Goal: Task Accomplishment & Management: Manage account settings

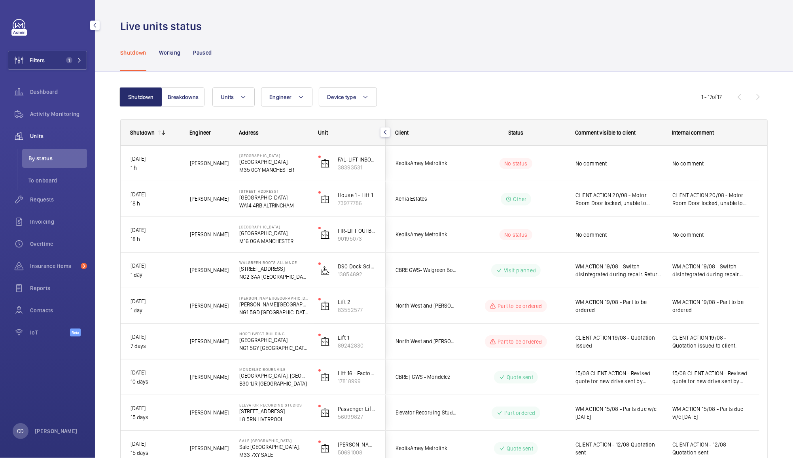
click at [39, 137] on span "Units" at bounding box center [58, 136] width 57 height 8
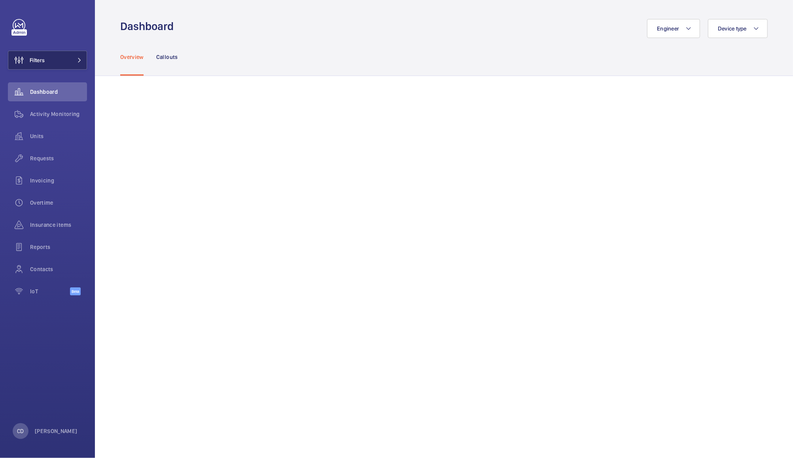
click at [54, 64] on button "Filters" at bounding box center [47, 60] width 79 height 19
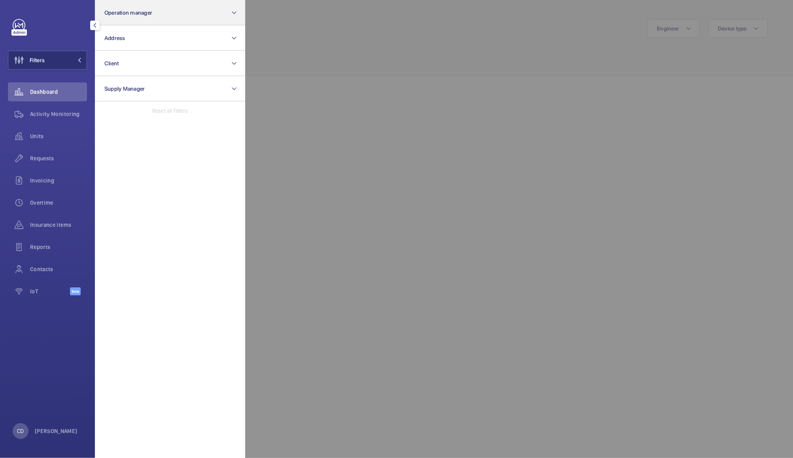
click at [199, 13] on button "Operation manager" at bounding box center [170, 12] width 150 height 25
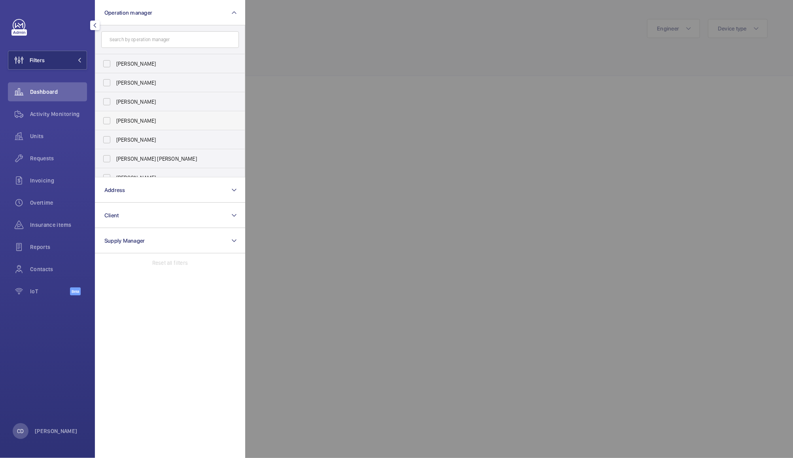
click at [146, 117] on span "[PERSON_NAME]" at bounding box center [170, 121] width 109 height 8
click at [115, 117] on input "[PERSON_NAME]" at bounding box center [107, 121] width 16 height 16
checkbox input "true"
click at [299, 55] on div at bounding box center [641, 229] width 793 height 458
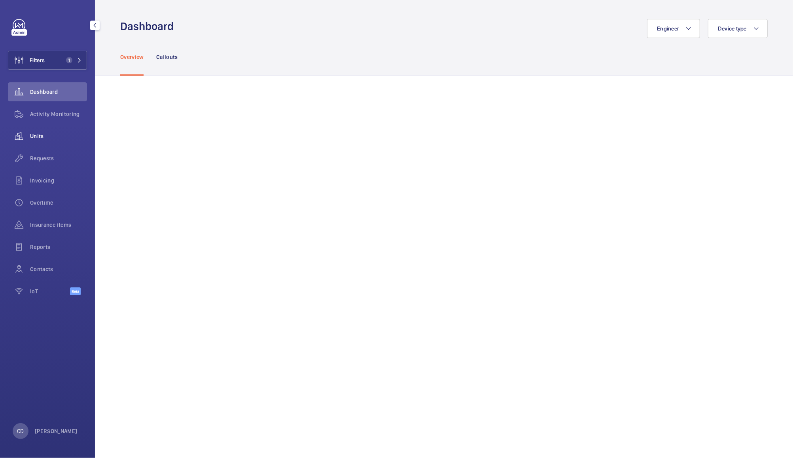
click at [40, 136] on span "Units" at bounding box center [58, 136] width 57 height 8
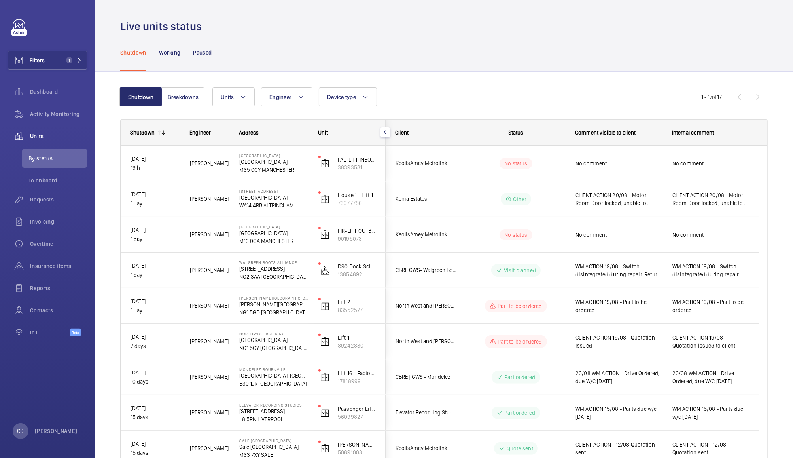
click at [557, 202] on wm-front-pills-cell "Other" at bounding box center [516, 199] width 99 height 13
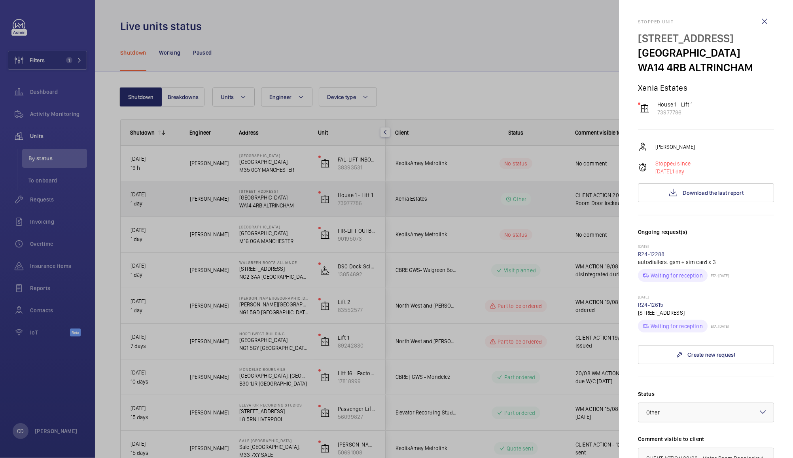
click at [572, 201] on div at bounding box center [396, 229] width 793 height 458
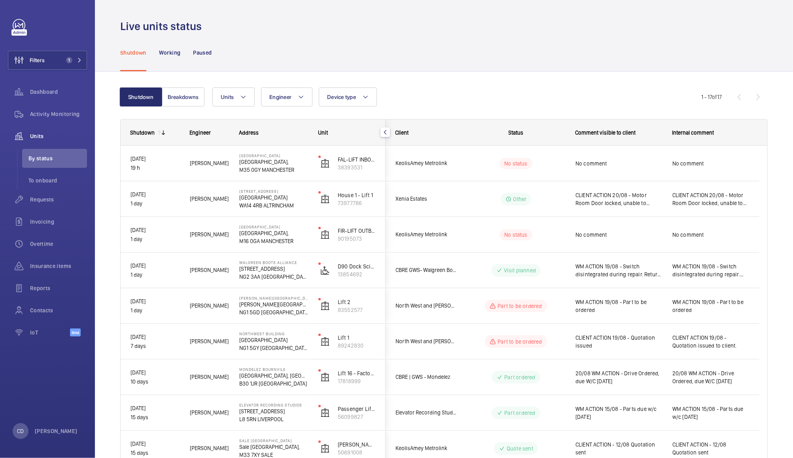
click at [641, 199] on span "CLIENT ACTION 20/08 - Motor Room Door locked, unable to access motor room" at bounding box center [619, 199] width 87 height 16
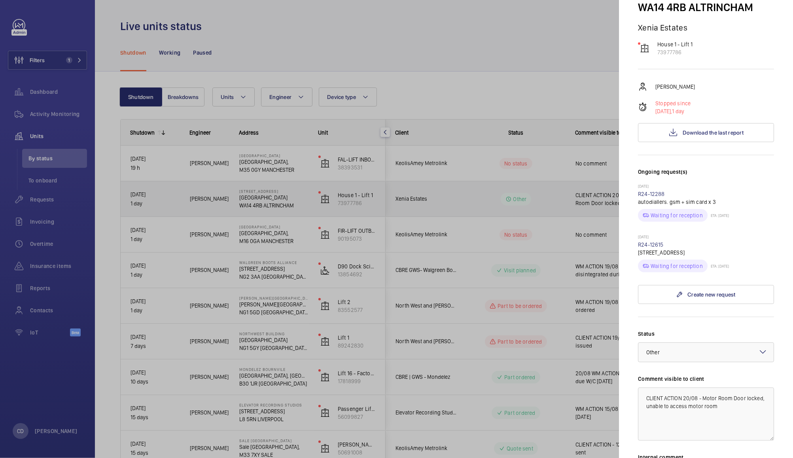
scroll to position [60, 0]
click at [565, 74] on div at bounding box center [396, 229] width 793 height 458
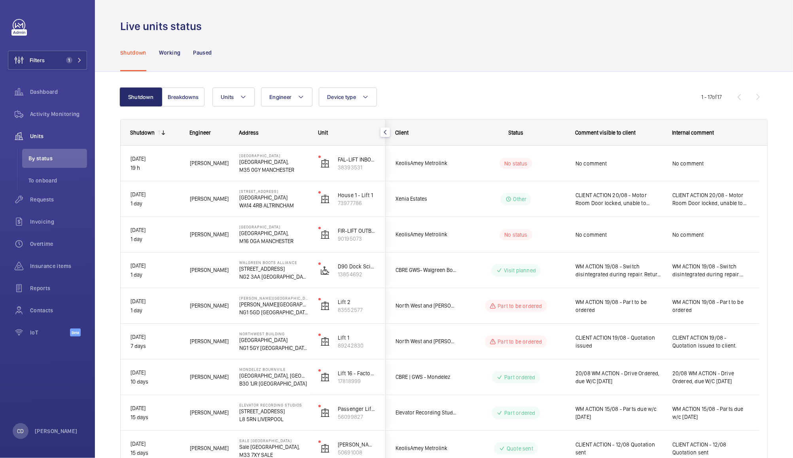
scroll to position [0, 0]
click at [631, 232] on span "No comment" at bounding box center [619, 235] width 87 height 8
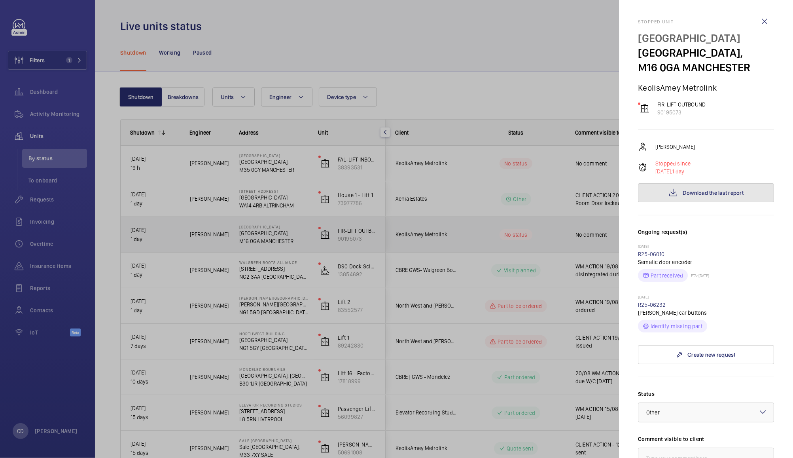
click at [722, 190] on span "Download the last report" at bounding box center [713, 193] width 61 height 6
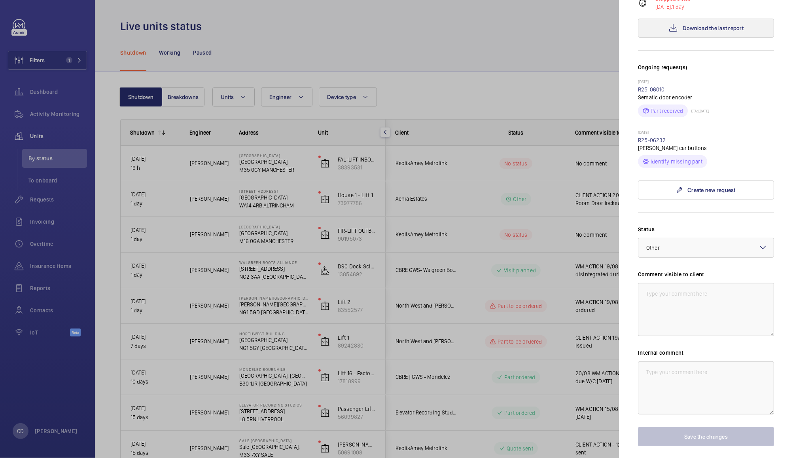
scroll to position [163, 0]
click at [703, 245] on div at bounding box center [706, 248] width 135 height 19
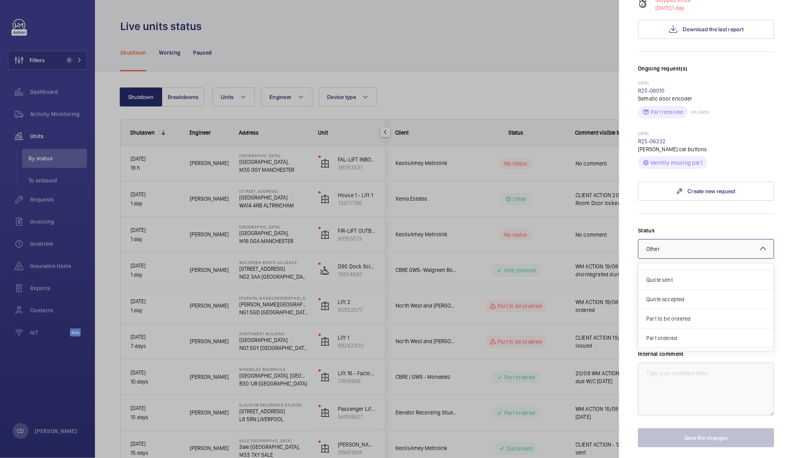
scroll to position [0, 0]
click at [685, 330] on span "Part to be ordered" at bounding box center [705, 331] width 119 height 8
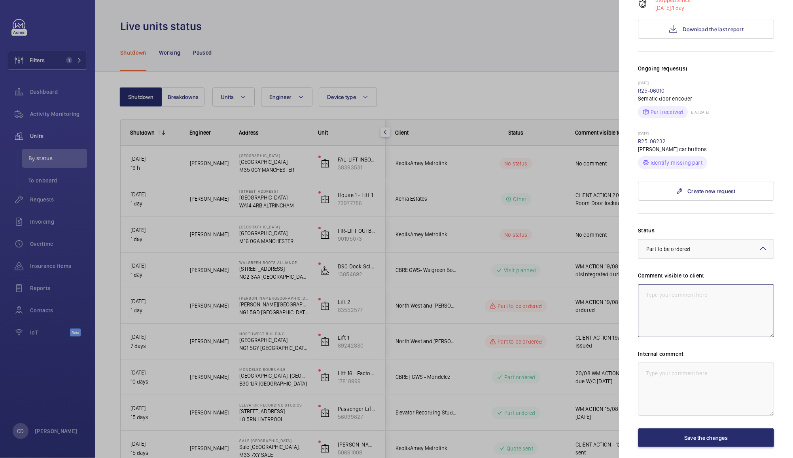
click at [704, 305] on textarea at bounding box center [706, 310] width 136 height 53
type textarea "20/08 WM ACTION - Car Door Operator"
paste textarea "20/08 WM ACTION - Car Door Operator"
type textarea "20/08 WM ACTION - Car Door Operator"
click at [725, 433] on button "Save the changes" at bounding box center [706, 437] width 136 height 19
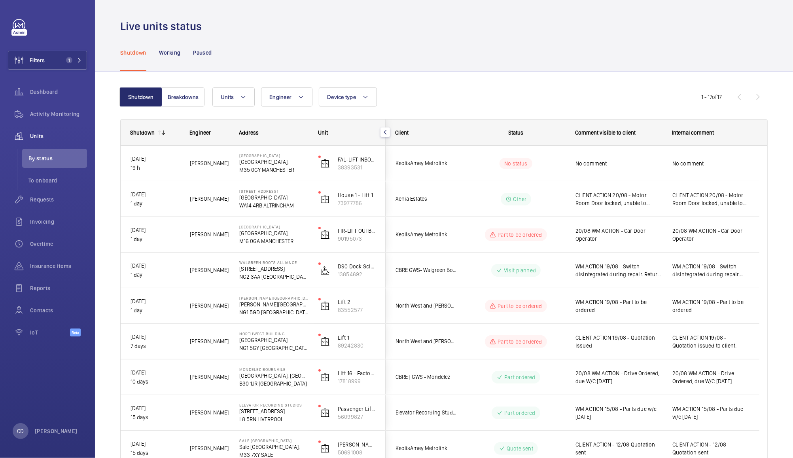
click at [634, 161] on span "No comment" at bounding box center [619, 163] width 87 height 8
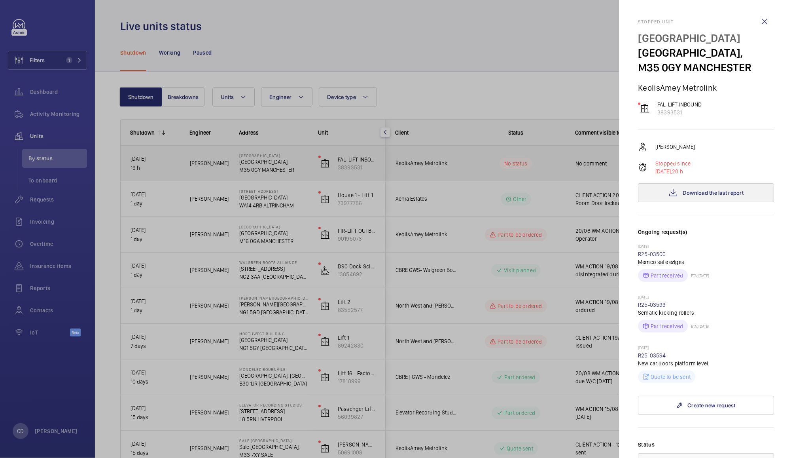
click at [718, 196] on span "Download the last report" at bounding box center [713, 193] width 61 height 6
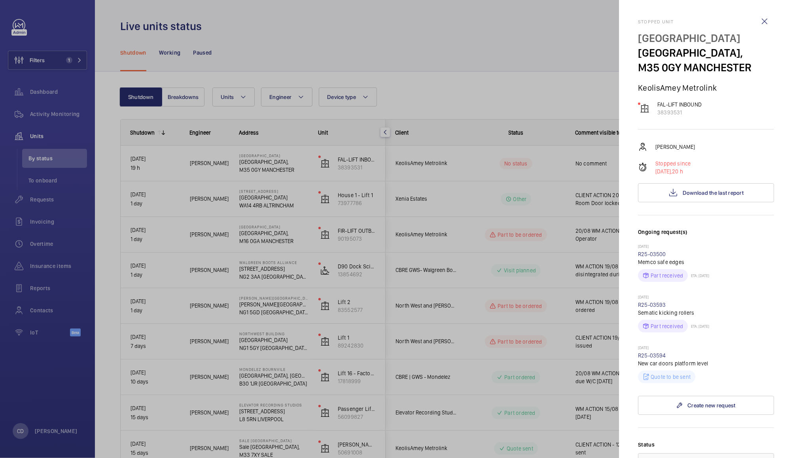
click at [558, 78] on div at bounding box center [396, 229] width 793 height 458
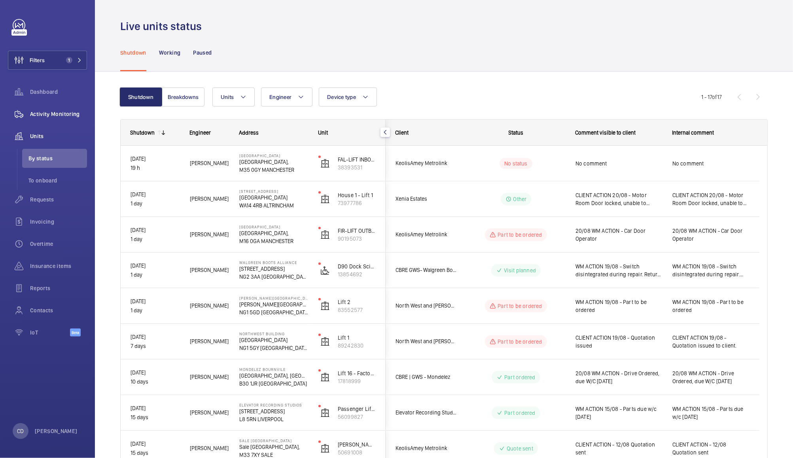
click at [49, 114] on span "Activity Monitoring" at bounding box center [58, 114] width 57 height 8
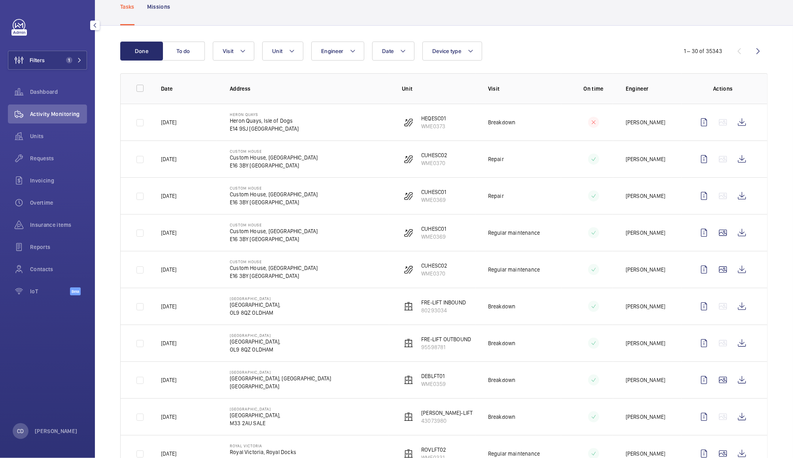
scroll to position [51, 0]
click at [733, 347] on wm-front-icon-button at bounding box center [742, 341] width 19 height 19
click at [733, 305] on wm-front-icon-button at bounding box center [742, 305] width 19 height 19
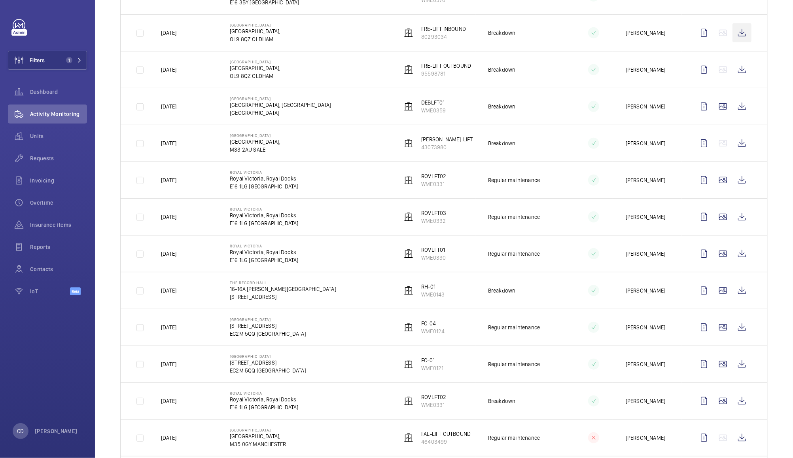
scroll to position [329, 0]
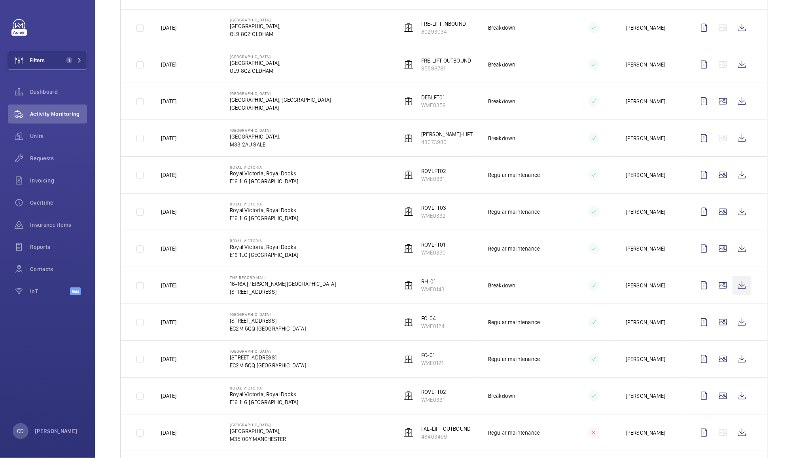
click at [737, 288] on wm-front-icon-button at bounding box center [742, 285] width 19 height 19
click at [42, 158] on span "Requests" at bounding box center [58, 158] width 57 height 8
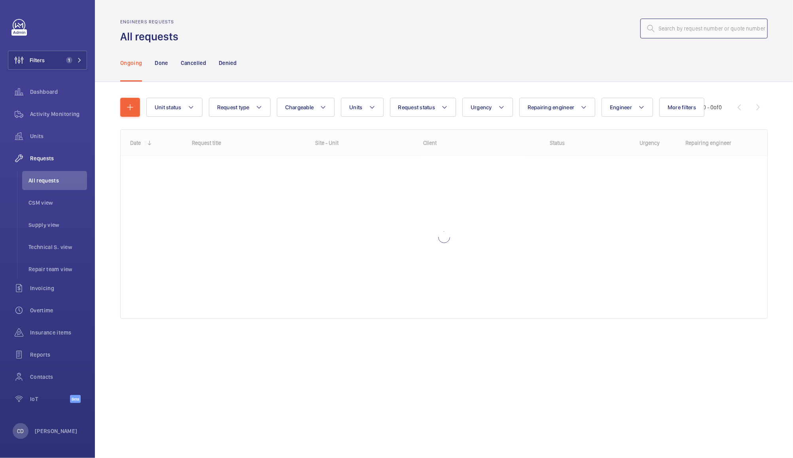
click at [702, 31] on input "text" at bounding box center [704, 29] width 127 height 20
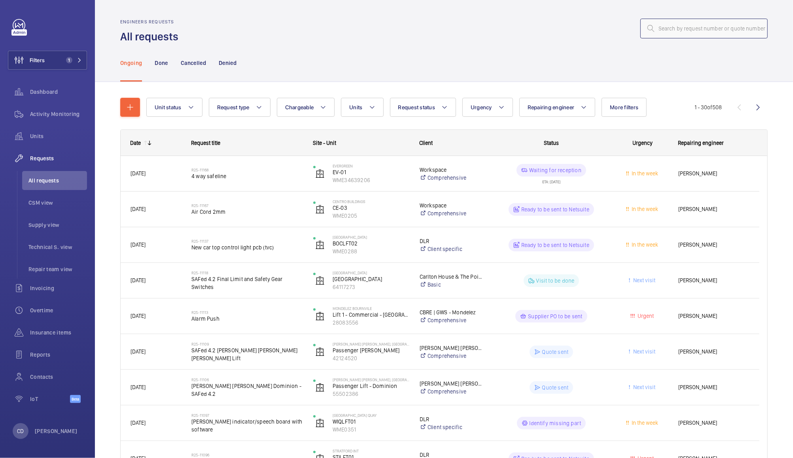
click at [698, 27] on input "text" at bounding box center [704, 29] width 127 height 20
paste input "R25-08395"
type input "R25-08395"
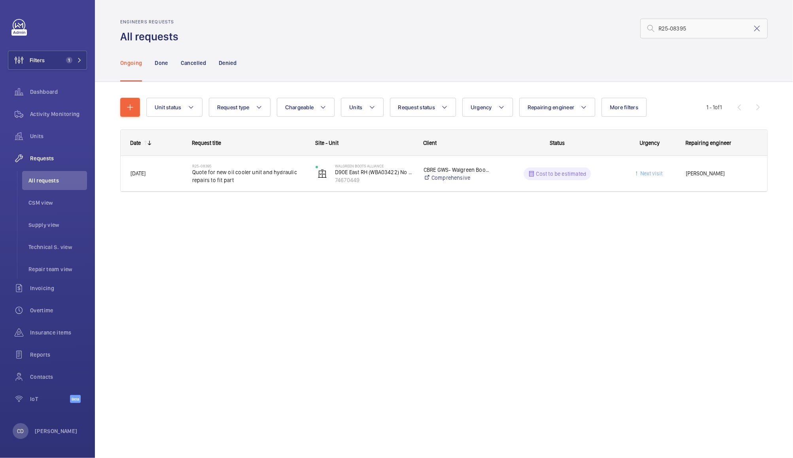
click at [593, 170] on wm-front-pills-cell "Cost to be estimated" at bounding box center [557, 173] width 113 height 13
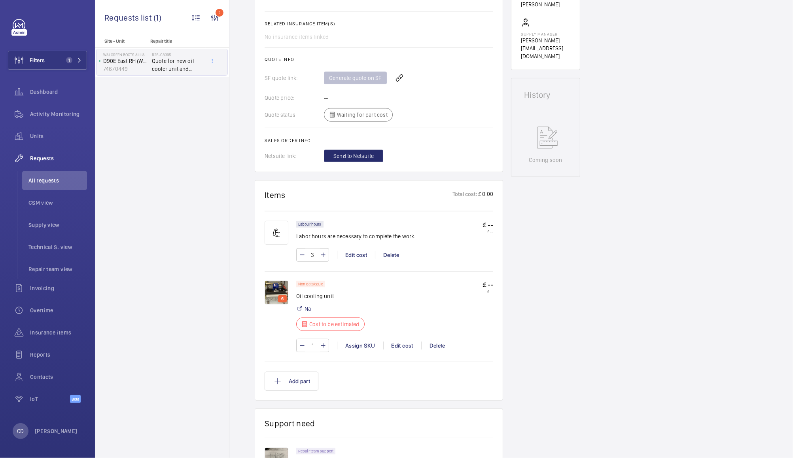
scroll to position [323, 0]
click at [278, 292] on img at bounding box center [277, 291] width 24 height 24
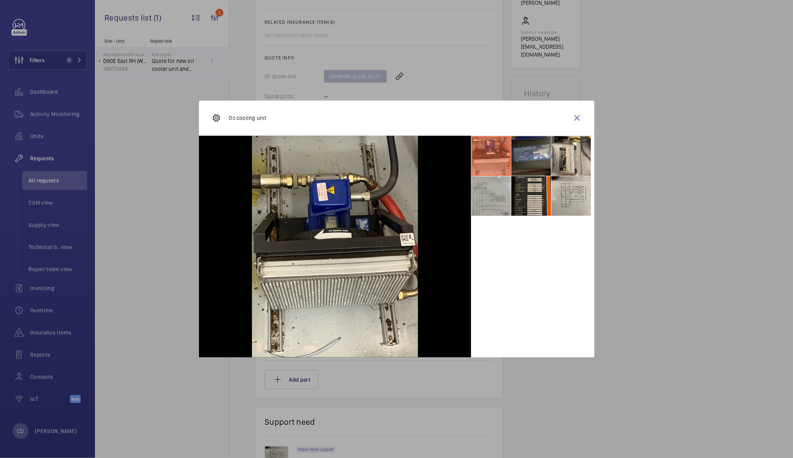
click at [535, 193] on li at bounding box center [532, 196] width 40 height 40
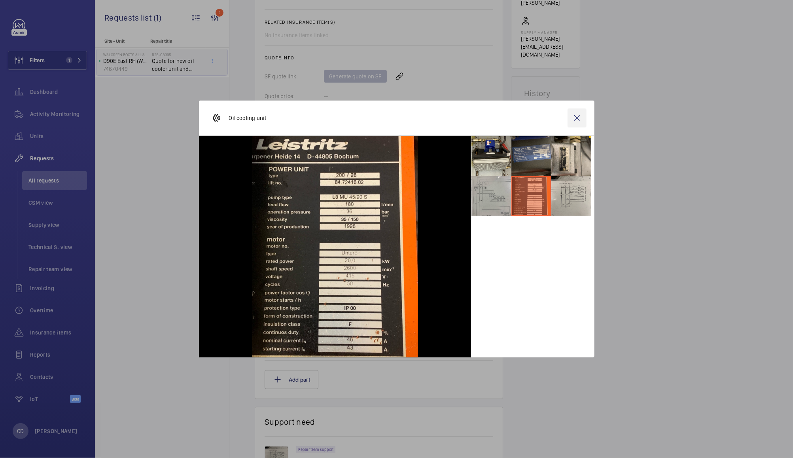
click at [579, 116] on wm-front-icon-button at bounding box center [577, 117] width 19 height 19
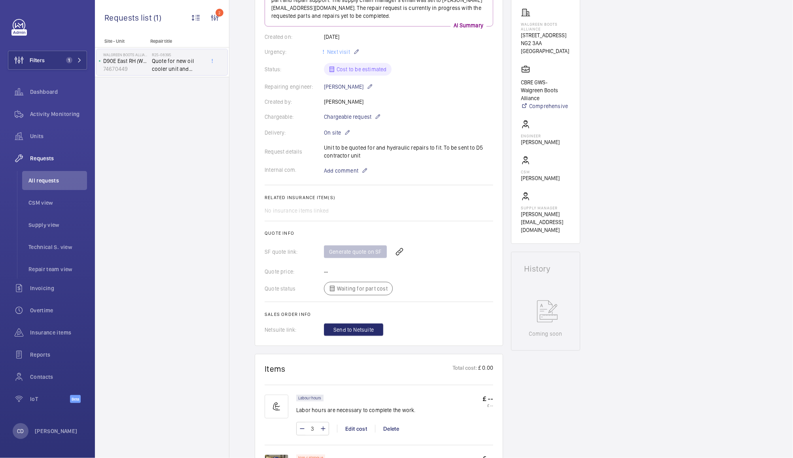
scroll to position [142, 0]
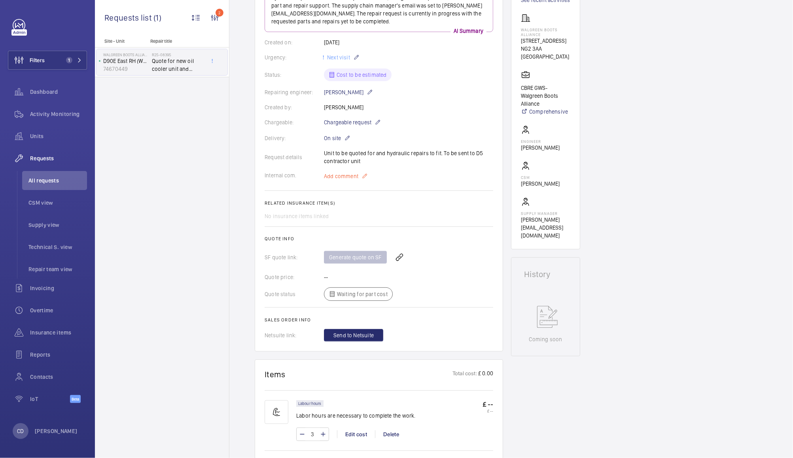
click at [342, 178] on span "Add comment" at bounding box center [341, 176] width 34 height 8
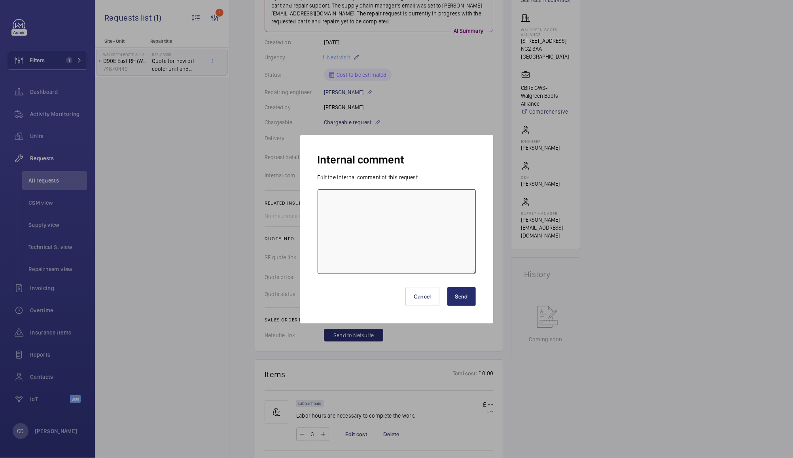
click at [353, 199] on textarea at bounding box center [397, 231] width 158 height 85
type textarea "Info passed to GF"
click at [464, 289] on button "Send" at bounding box center [461, 296] width 28 height 19
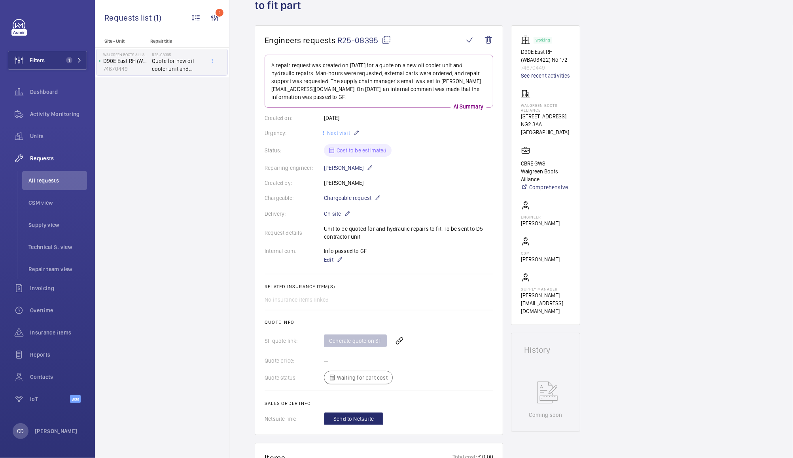
scroll to position [67, 0]
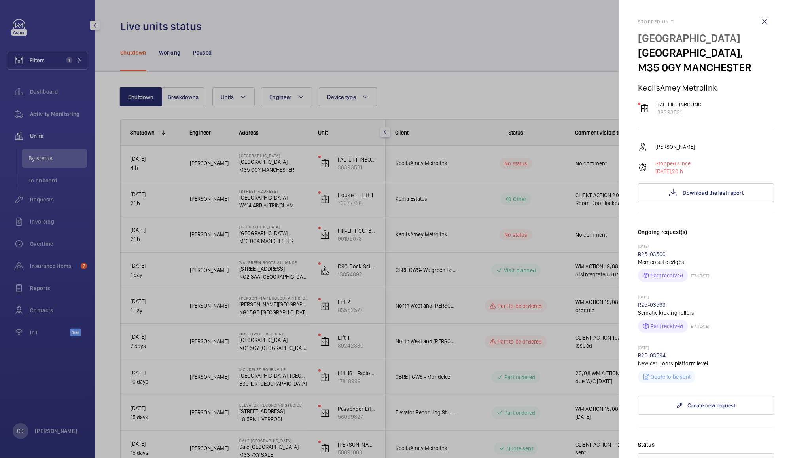
scroll to position [13, 0]
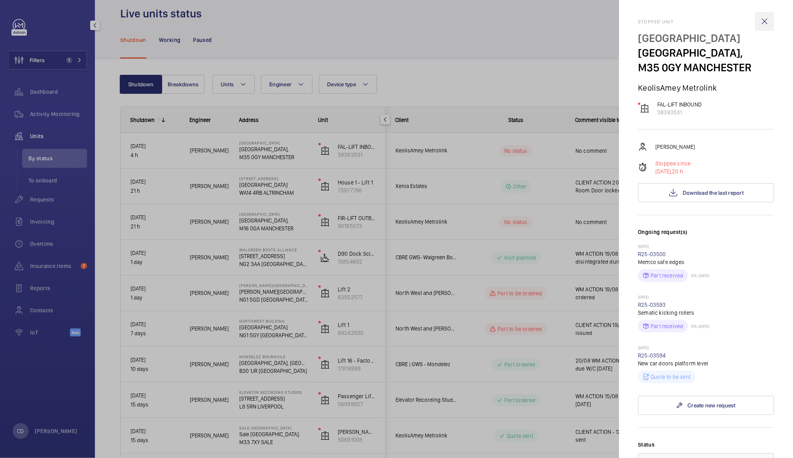
click at [760, 19] on wm-front-icon-button at bounding box center [764, 21] width 19 height 19
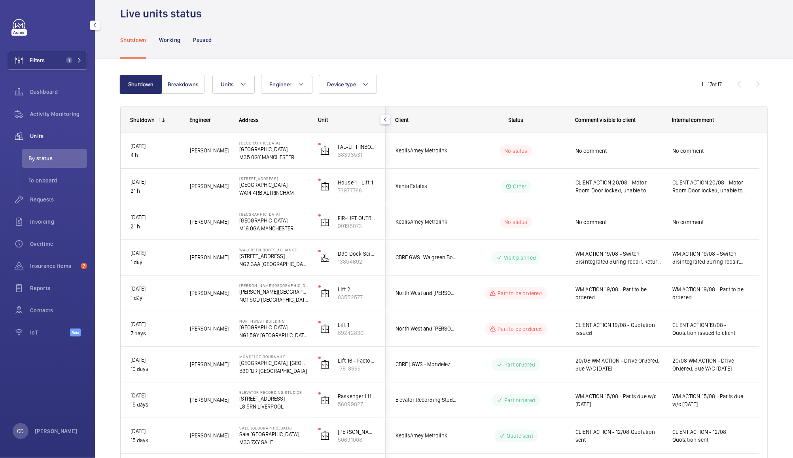
click at [708, 184] on span "CLIENT ACTION 20/08 - Motor Room Door locked, unable to access motor room" at bounding box center [711, 186] width 77 height 16
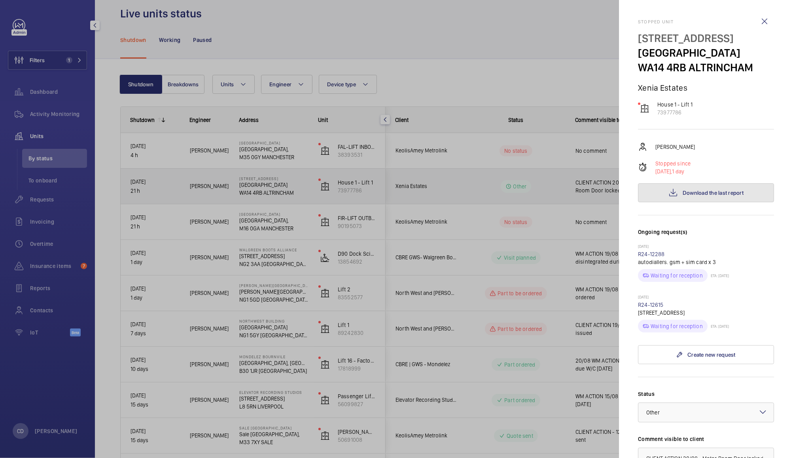
click at [712, 191] on span "Download the last report" at bounding box center [713, 193] width 61 height 6
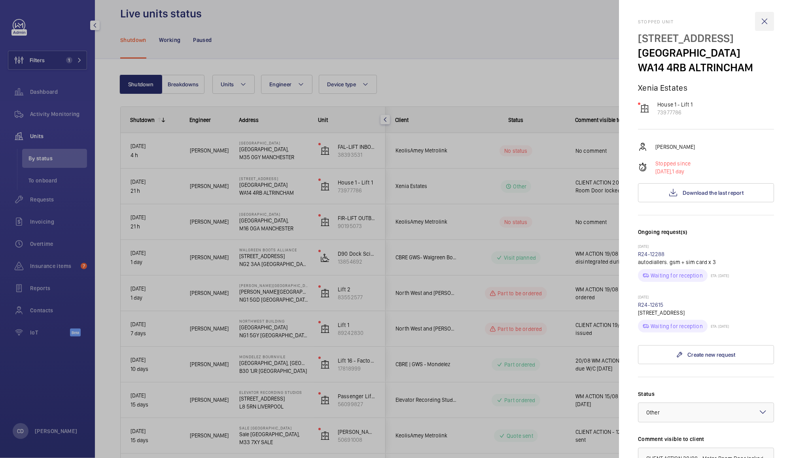
click at [758, 19] on wm-front-icon-button at bounding box center [764, 21] width 19 height 19
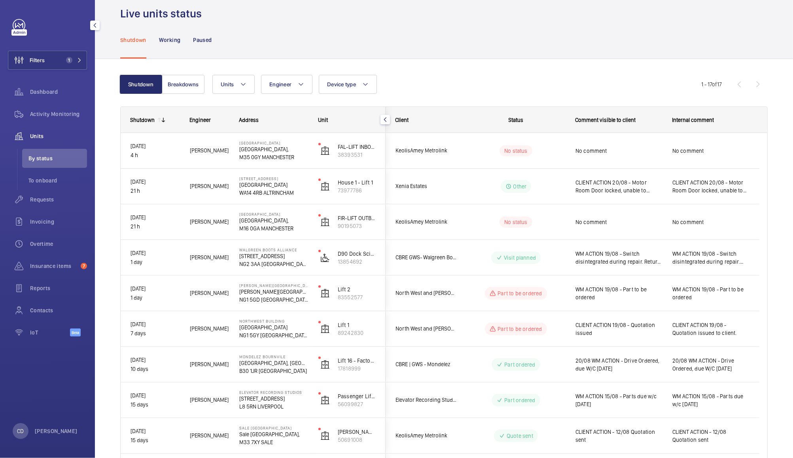
click at [687, 152] on span "No comment" at bounding box center [711, 151] width 77 height 8
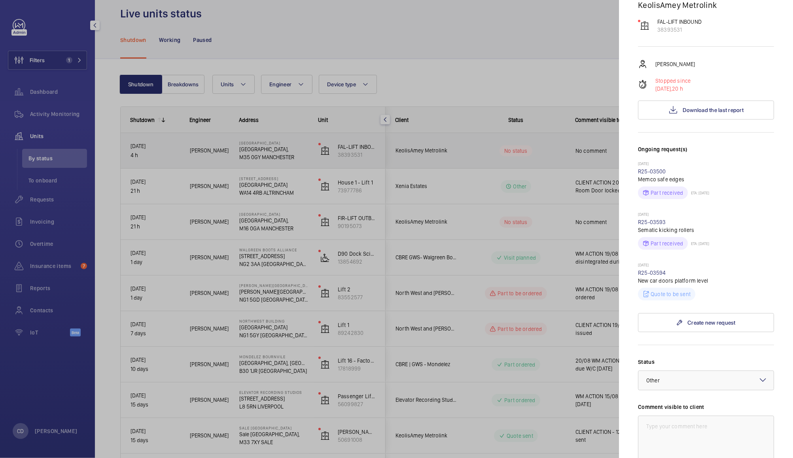
scroll to position [152, 0]
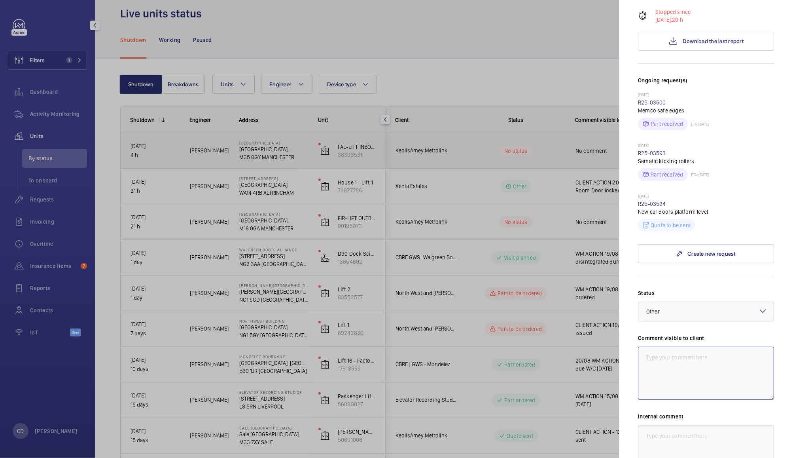
click at [695, 389] on textarea at bounding box center [706, 373] width 136 height 53
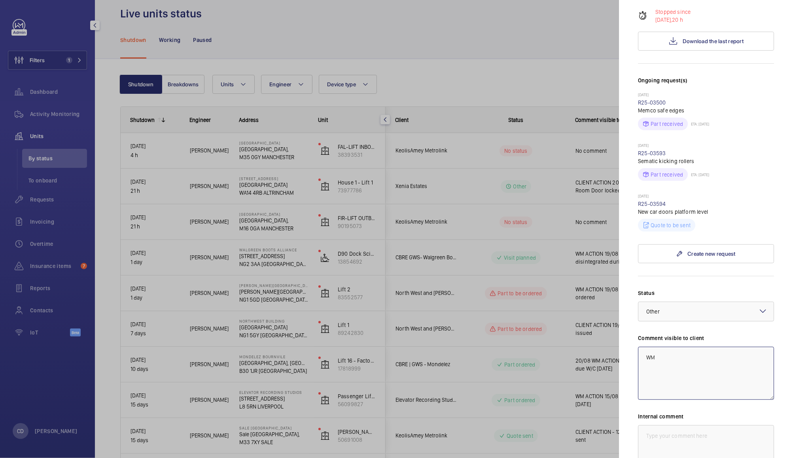
type textarea "W"
type textarea "S"
type textarea "WM ACTION 20/08 - Awaiting further information from engineer"
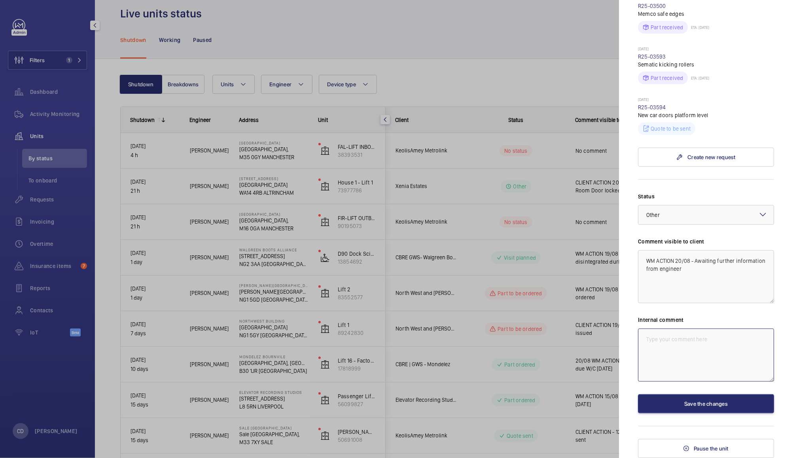
paste textarea "WM ACTION 20/08 - Awaiting further information from engineer"
type textarea "WM ACTION 20/08 - Awaiting further information from engineer"
click at [704, 401] on button "Save the changes" at bounding box center [706, 403] width 136 height 19
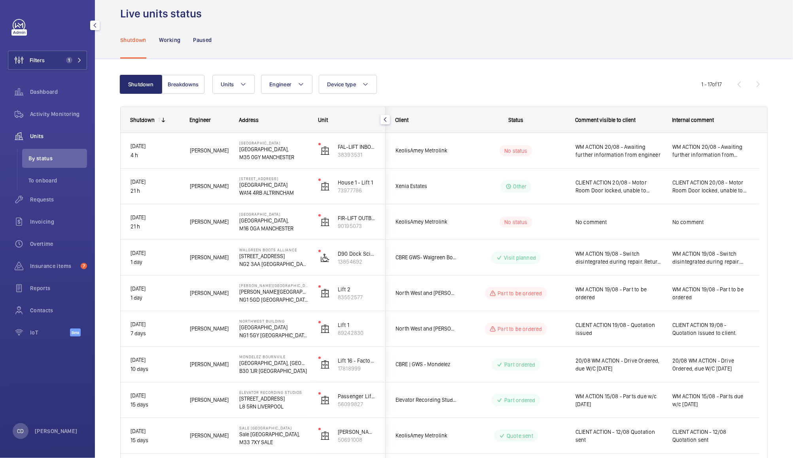
click at [620, 225] on span "No comment" at bounding box center [619, 222] width 87 height 8
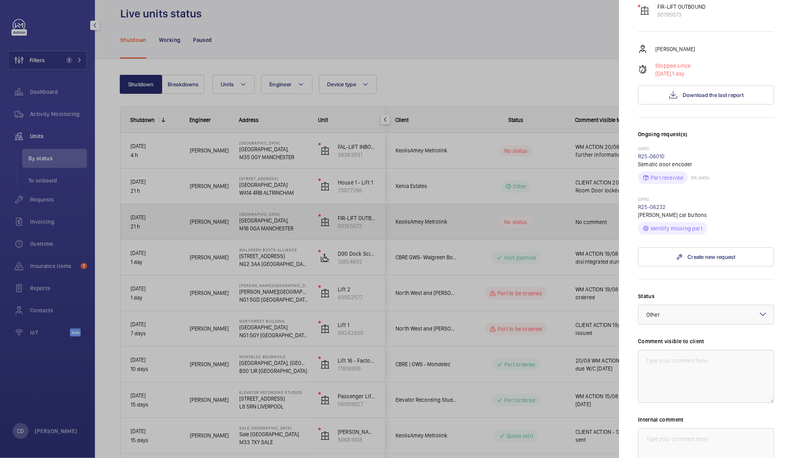
scroll to position [123, 0]
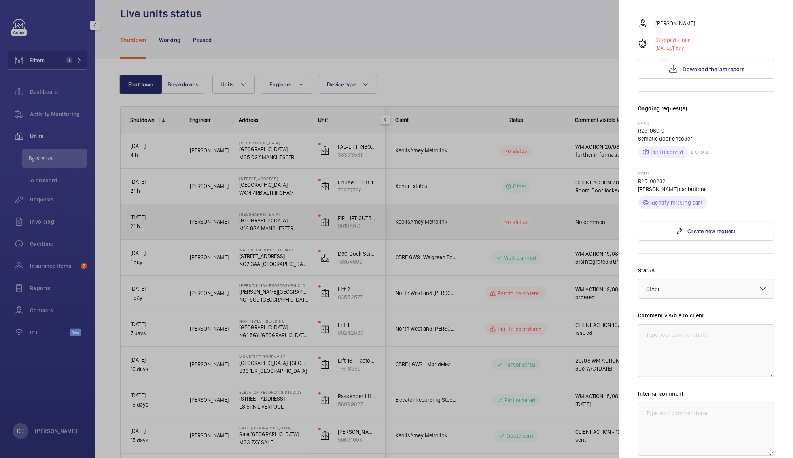
click at [551, 373] on div at bounding box center [396, 229] width 793 height 458
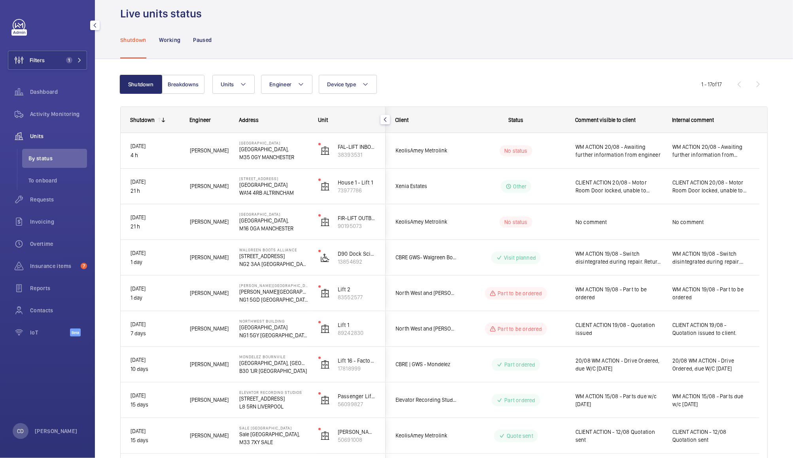
click at [562, 298] on wm-front-pills-cell "Part to be ordered" at bounding box center [516, 293] width 99 height 13
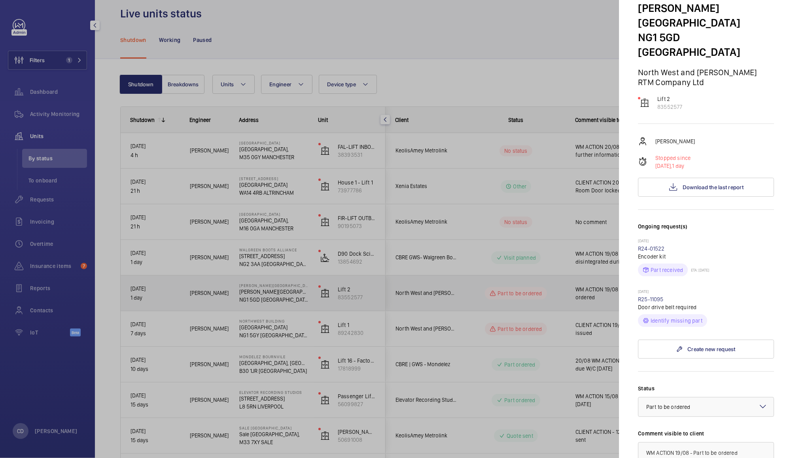
scroll to position [59, 0]
click at [655, 297] on link "R25-11095" at bounding box center [651, 300] width 26 height 6
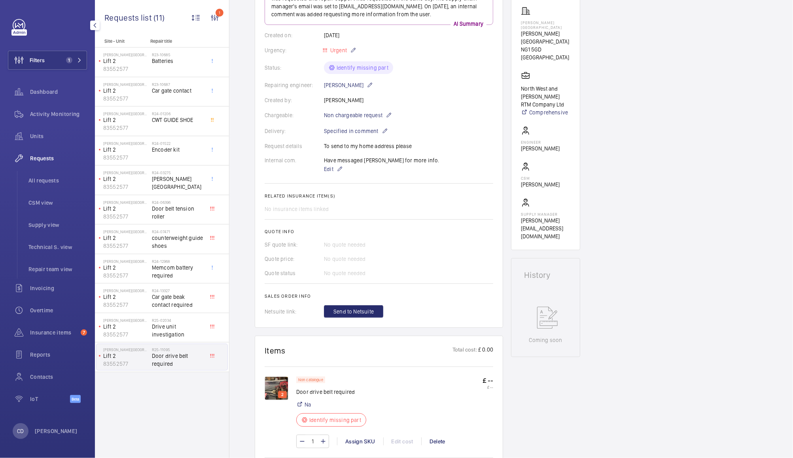
scroll to position [121, 0]
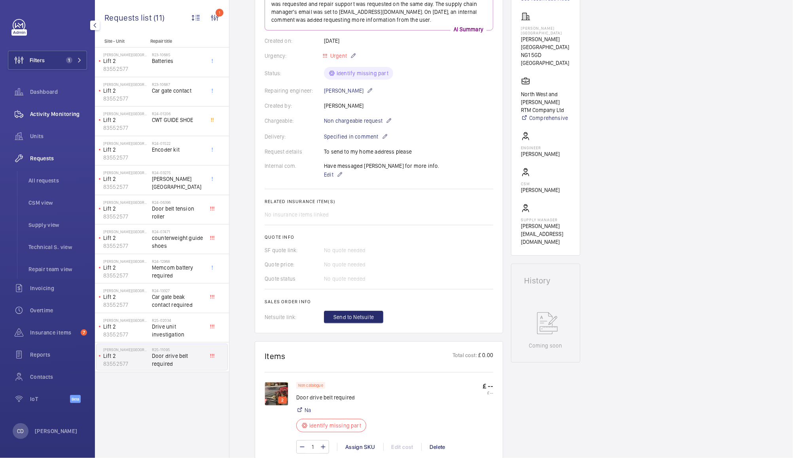
click at [51, 113] on span "Activity Monitoring" at bounding box center [58, 114] width 57 height 8
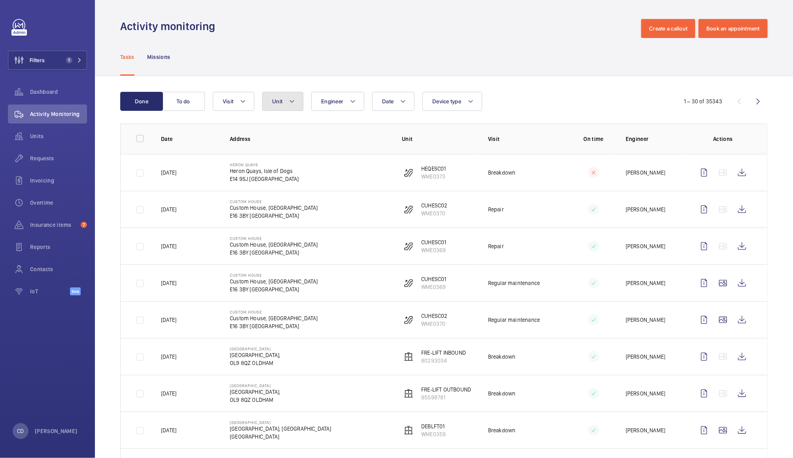
click at [281, 104] on span "Unit" at bounding box center [277, 101] width 10 height 6
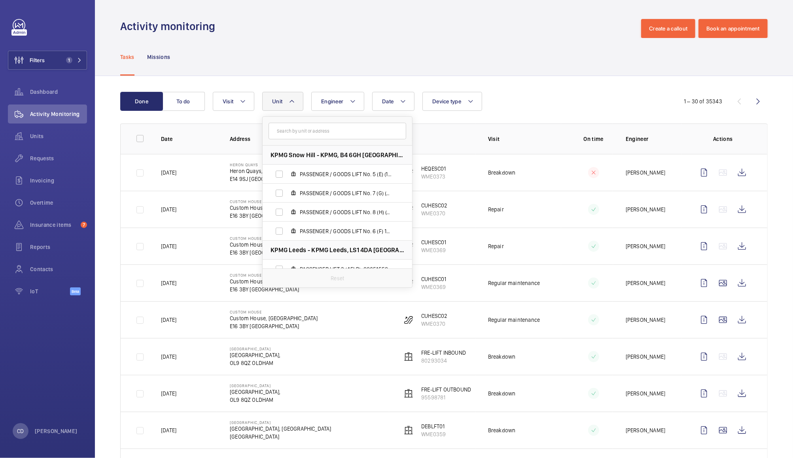
click at [353, 131] on input "text" at bounding box center [338, 131] width 138 height 17
type input "b"
click at [43, 160] on span "Requests" at bounding box center [58, 158] width 57 height 8
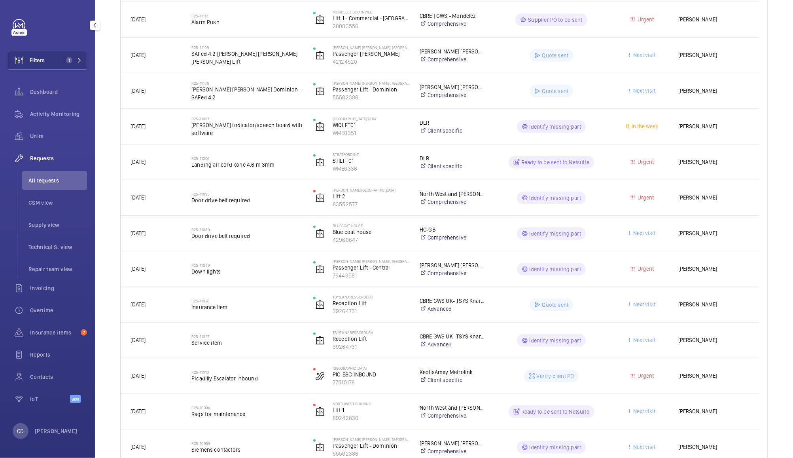
scroll to position [298, 0]
click at [600, 197] on wm-front-pills-cell "Identify missing part" at bounding box center [552, 196] width 112 height 13
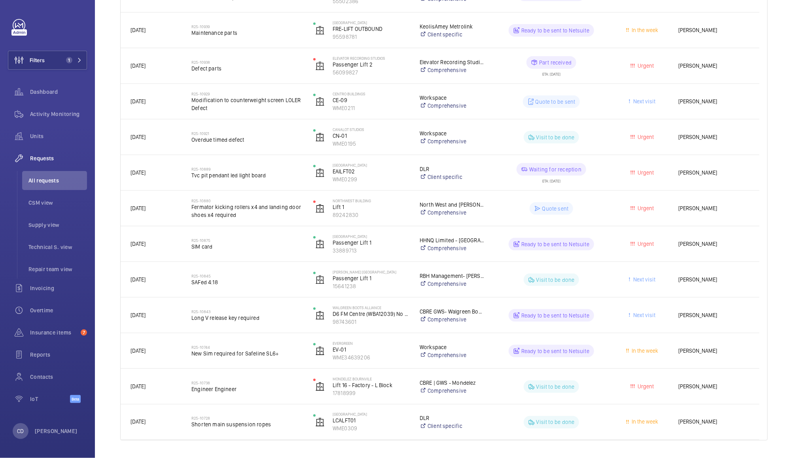
scroll to position [789, 0]
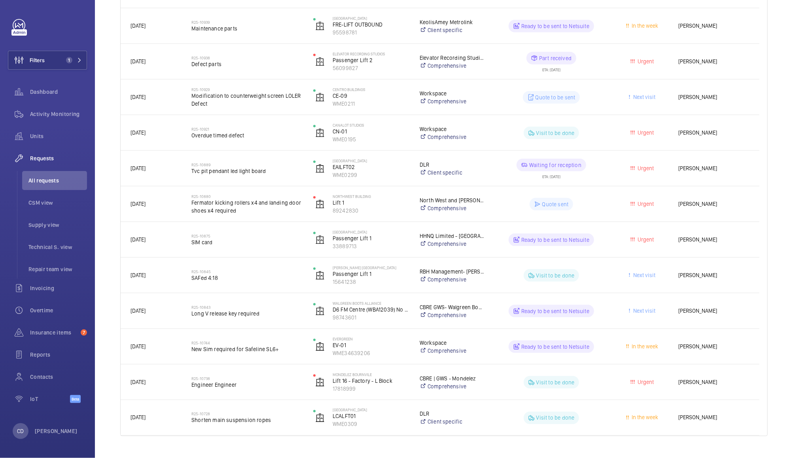
click at [567, 136] on p "Visit to be done" at bounding box center [555, 133] width 38 height 8
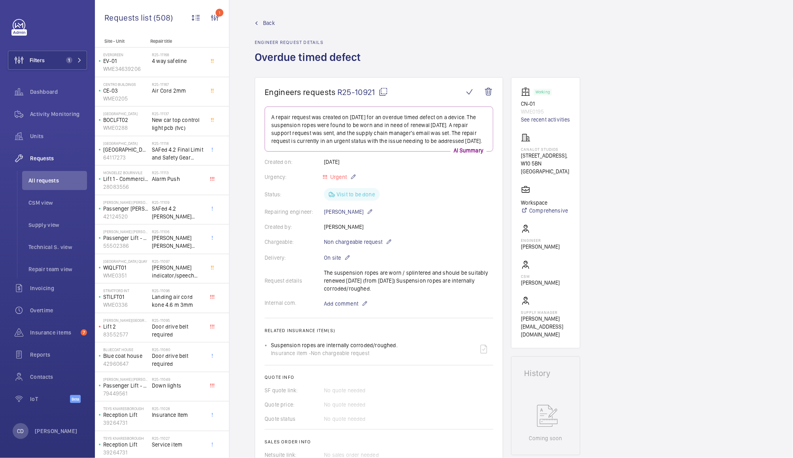
click at [51, 178] on span "All requests" at bounding box center [57, 180] width 59 height 8
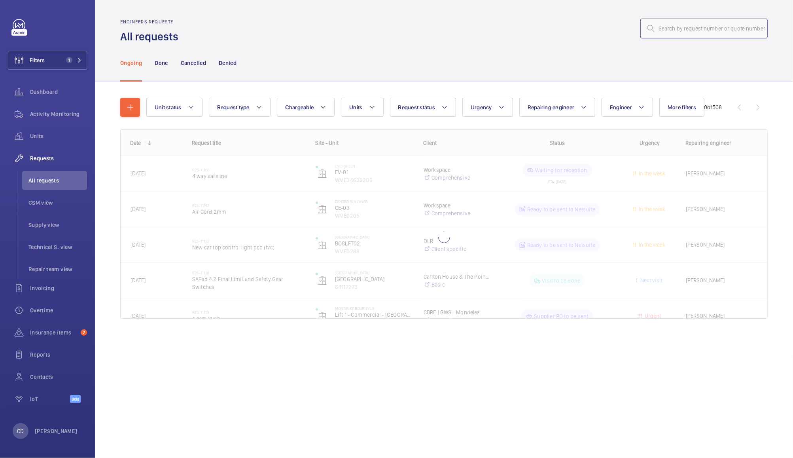
click at [708, 27] on input "text" at bounding box center [704, 29] width 127 height 20
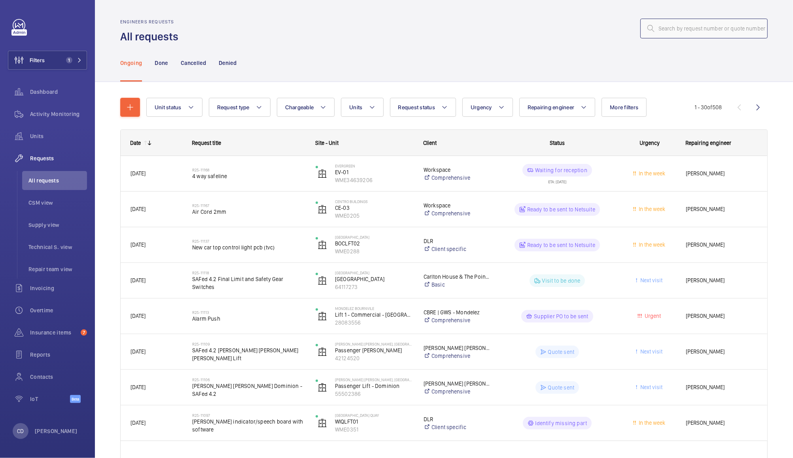
type input "R25-08395"
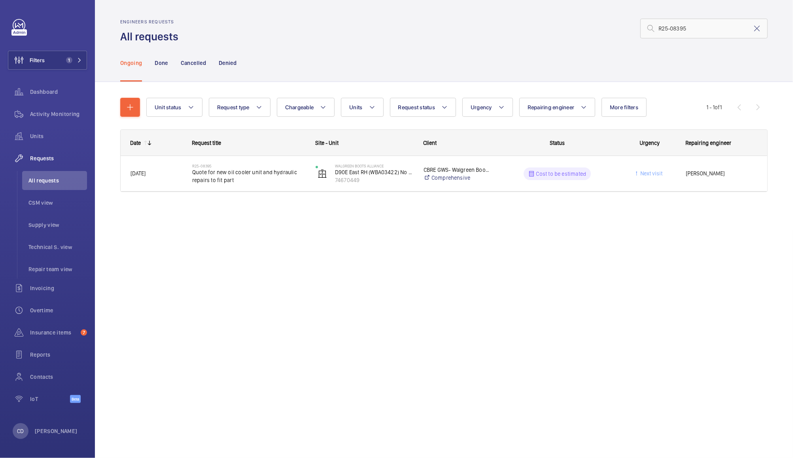
click at [575, 173] on p "Cost to be estimated" at bounding box center [561, 174] width 50 height 8
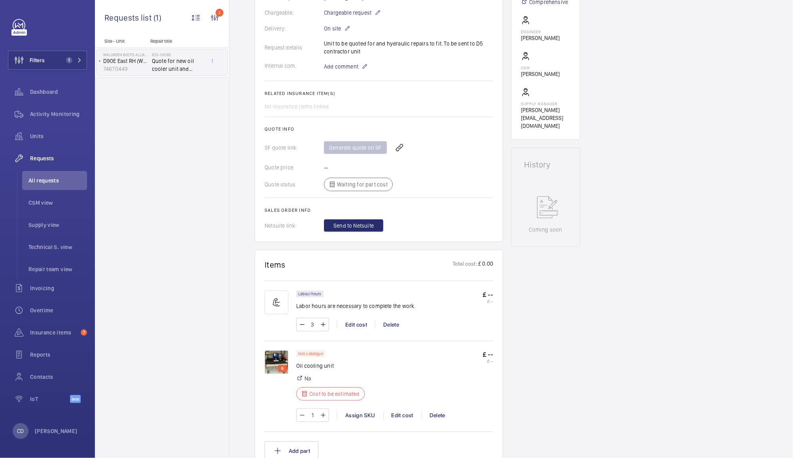
scroll to position [252, 0]
click at [277, 359] on img at bounding box center [277, 362] width 24 height 24
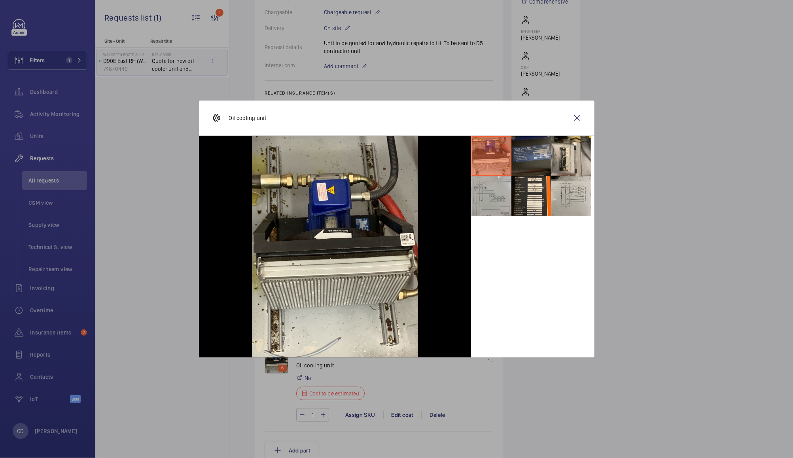
click at [534, 159] on li at bounding box center [532, 156] width 40 height 40
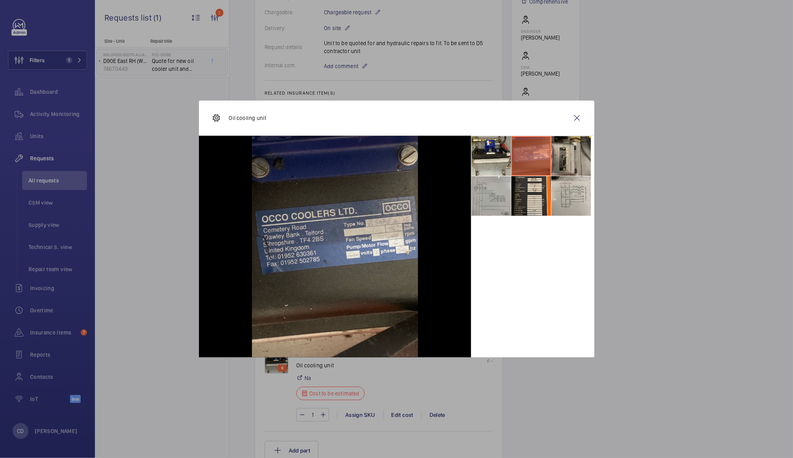
click at [569, 159] on li at bounding box center [572, 156] width 40 height 40
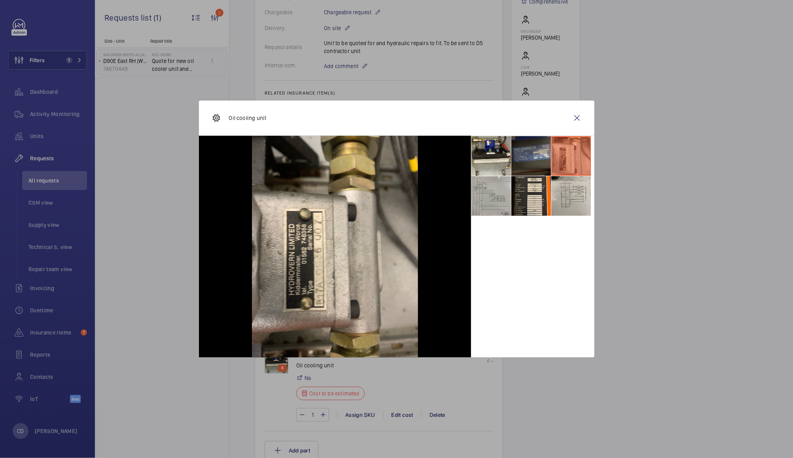
click at [532, 155] on li at bounding box center [532, 156] width 40 height 40
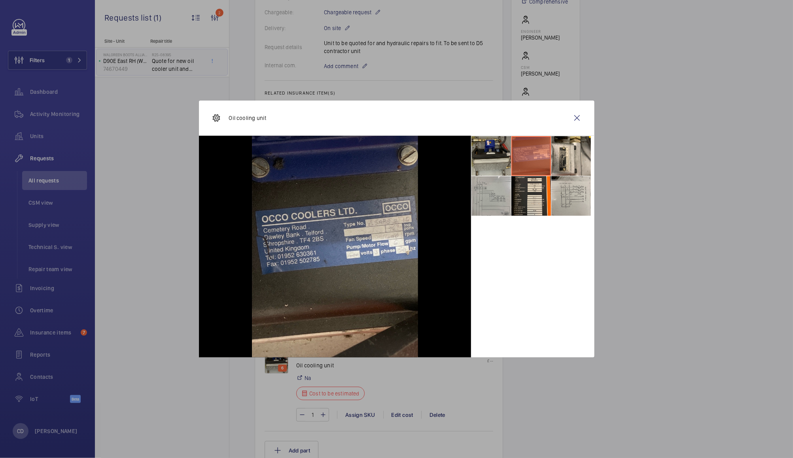
click at [487, 154] on li at bounding box center [492, 156] width 40 height 40
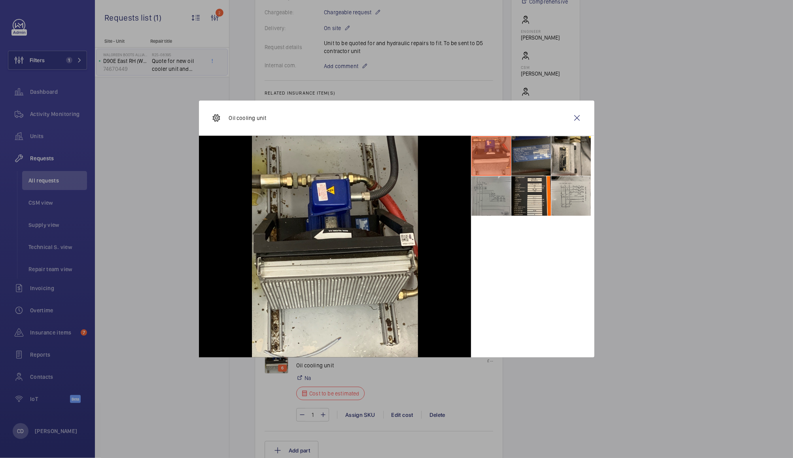
click at [486, 199] on li at bounding box center [492, 196] width 40 height 40
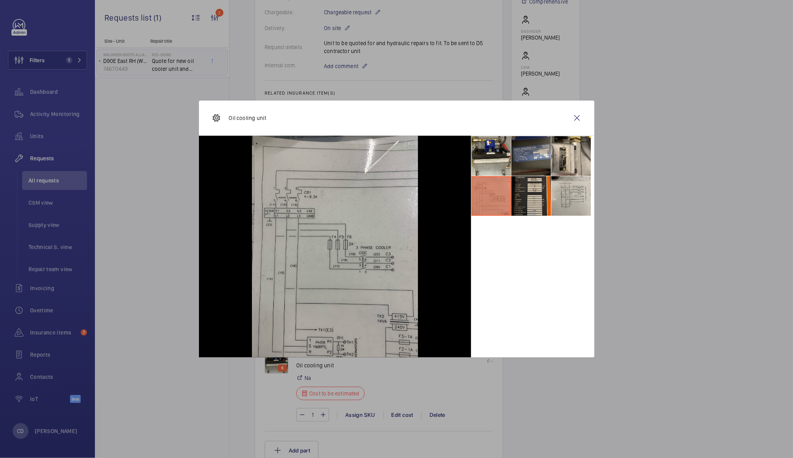
click at [525, 196] on li at bounding box center [532, 196] width 40 height 40
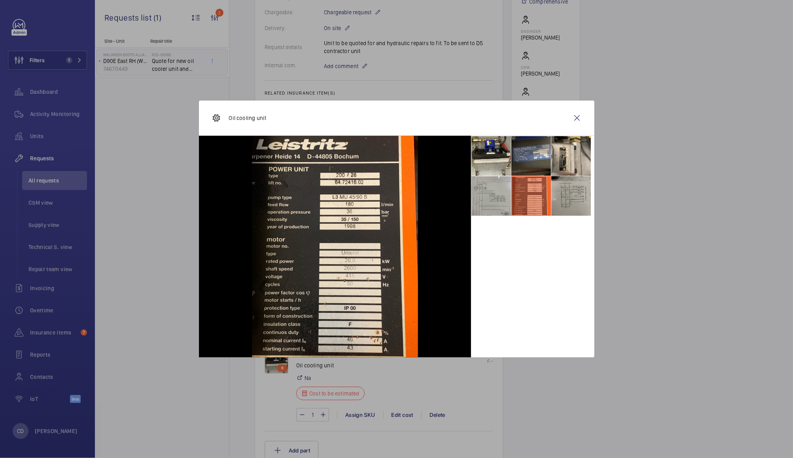
click at [558, 205] on li at bounding box center [572, 196] width 40 height 40
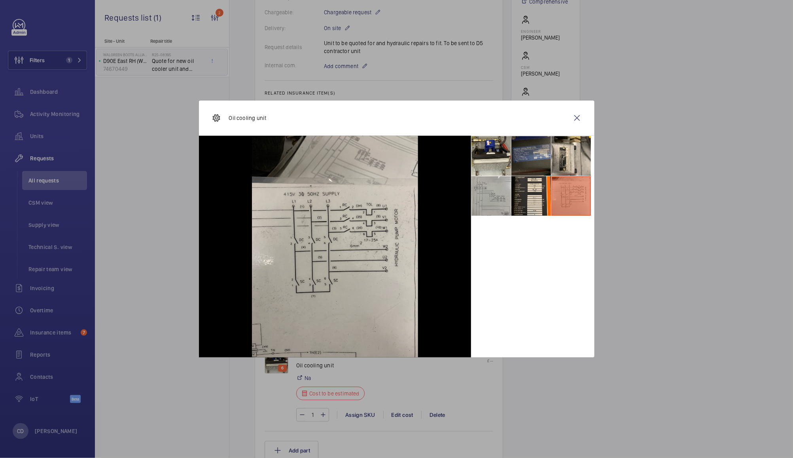
click at [540, 163] on li at bounding box center [532, 156] width 40 height 40
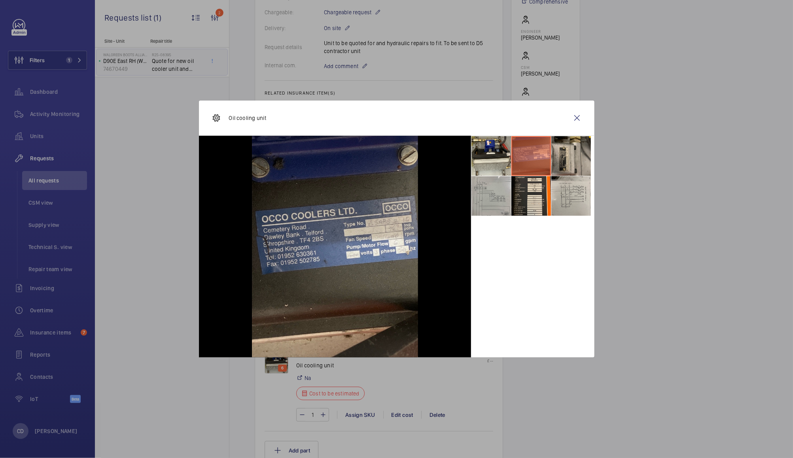
click at [564, 161] on li at bounding box center [572, 156] width 40 height 40
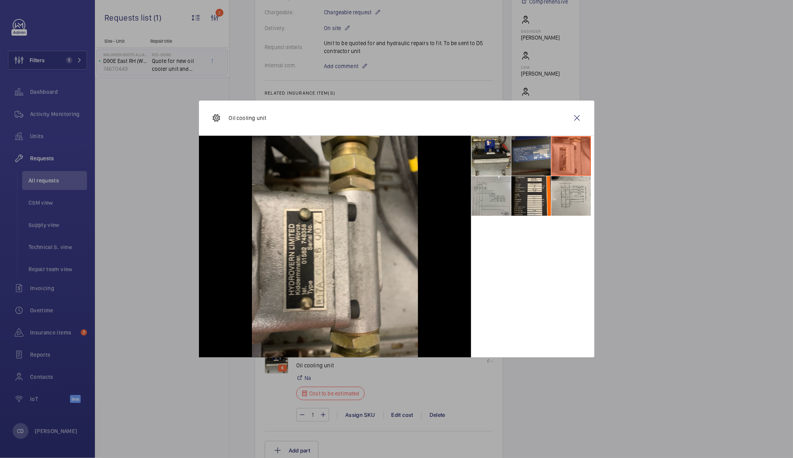
click at [495, 154] on li at bounding box center [492, 156] width 40 height 40
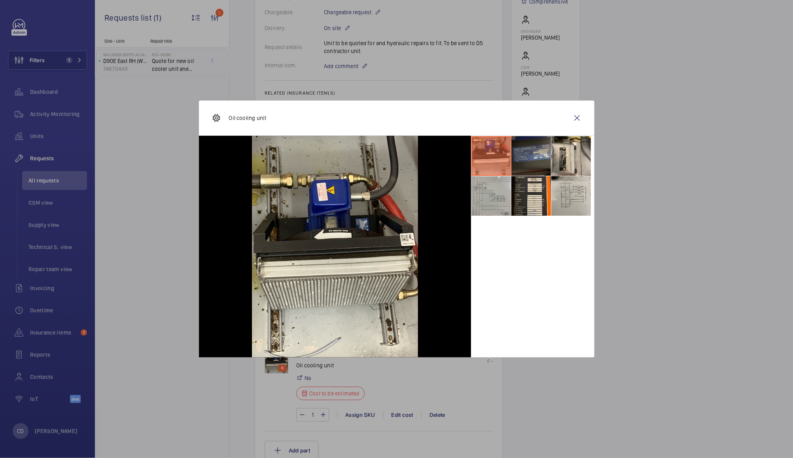
click at [533, 150] on li at bounding box center [532, 156] width 40 height 40
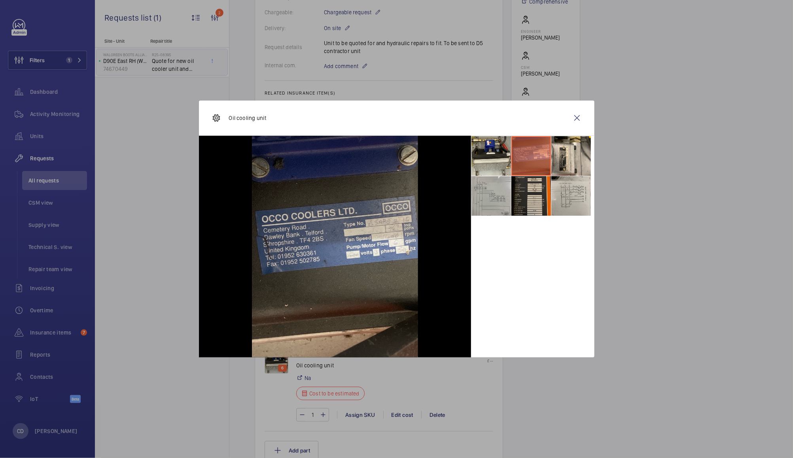
click at [531, 191] on li at bounding box center [532, 196] width 40 height 40
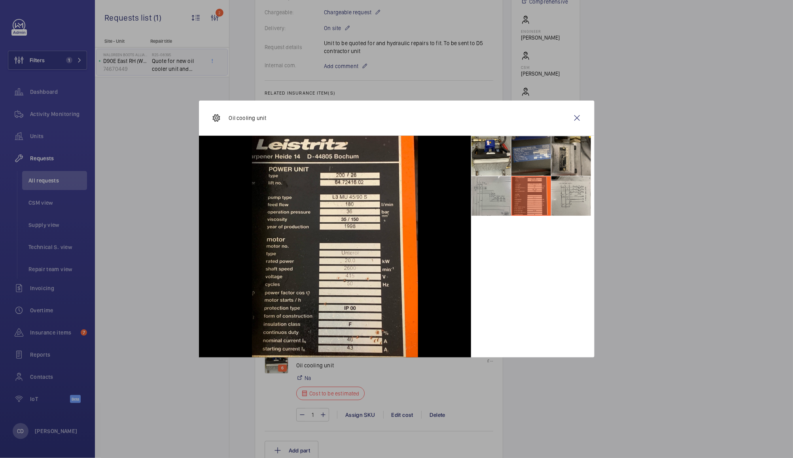
click at [569, 152] on li at bounding box center [572, 156] width 40 height 40
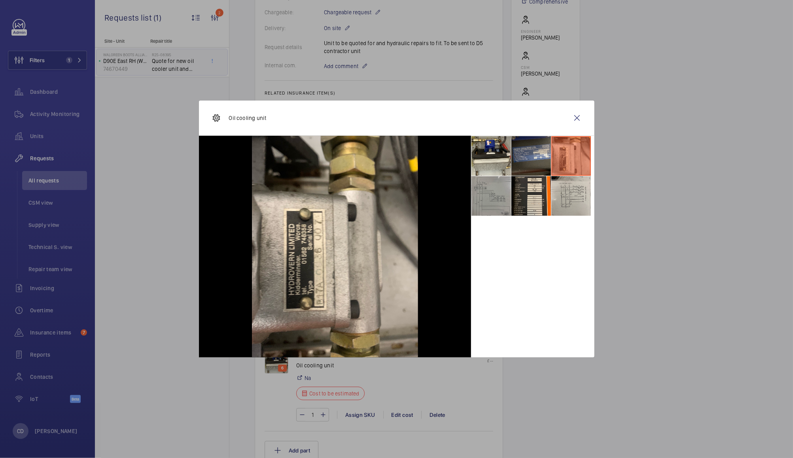
click at [489, 196] on li at bounding box center [492, 196] width 40 height 40
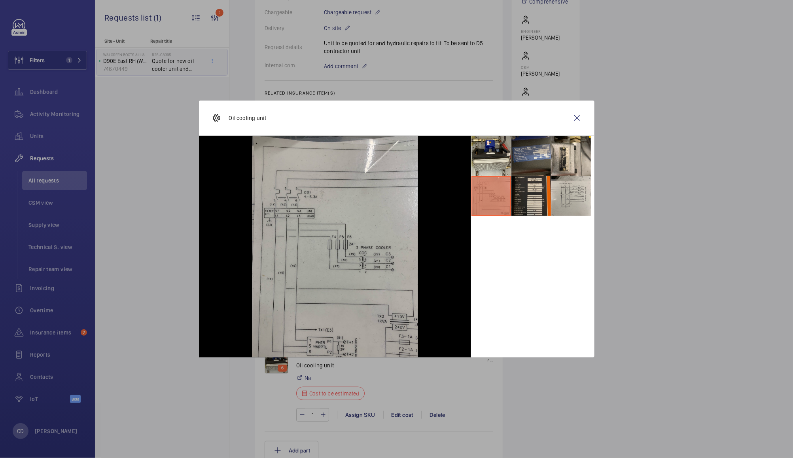
click at [531, 197] on li at bounding box center [532, 196] width 40 height 40
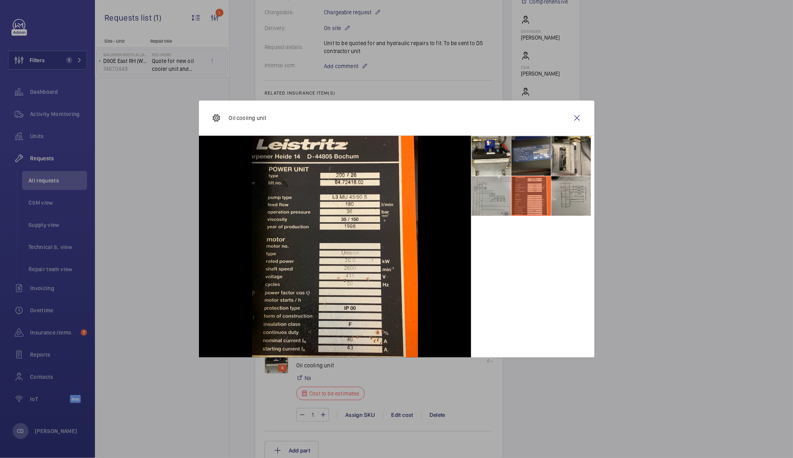
click at [570, 190] on li at bounding box center [572, 196] width 40 height 40
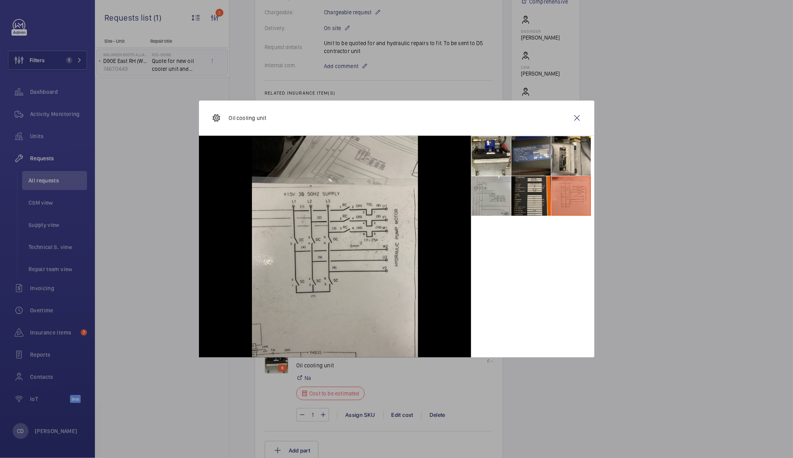
click at [530, 200] on li at bounding box center [532, 196] width 40 height 40
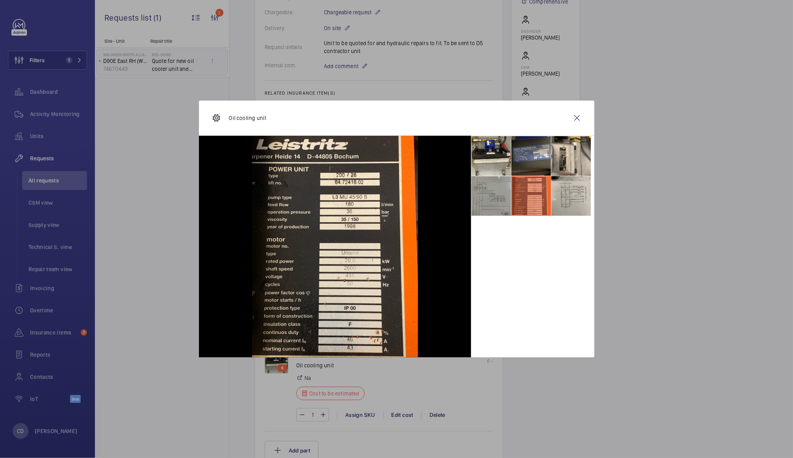
click at [498, 198] on li at bounding box center [492, 196] width 40 height 40
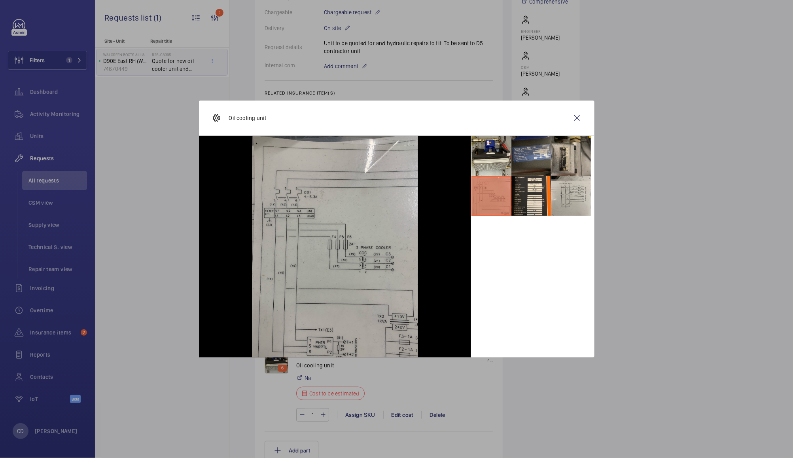
click at [565, 156] on li at bounding box center [572, 156] width 40 height 40
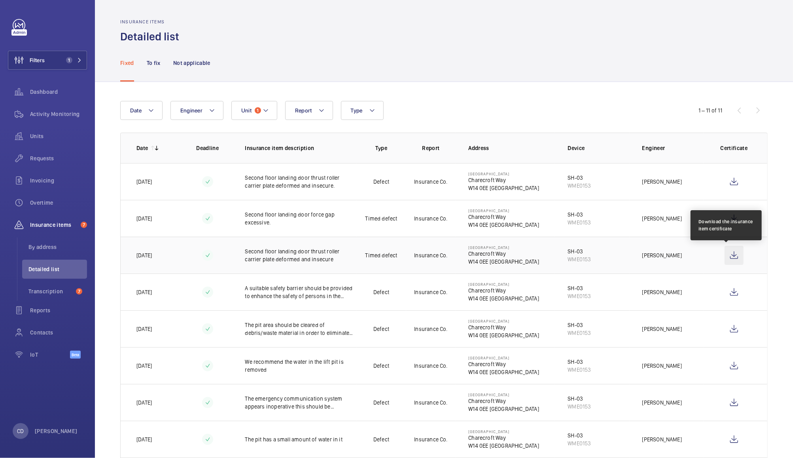
click at [730, 256] on wm-front-icon-button at bounding box center [734, 255] width 19 height 19
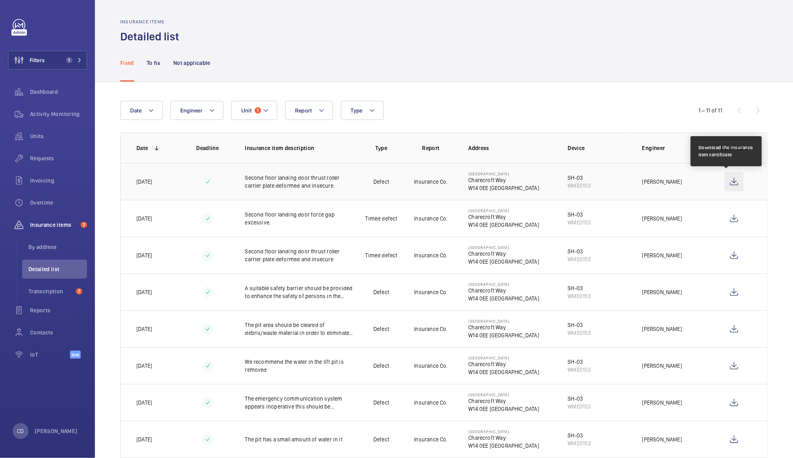
click at [725, 177] on wm-front-icon-button at bounding box center [734, 181] width 19 height 19
click at [258, 110] on span "1" at bounding box center [258, 110] width 6 height 6
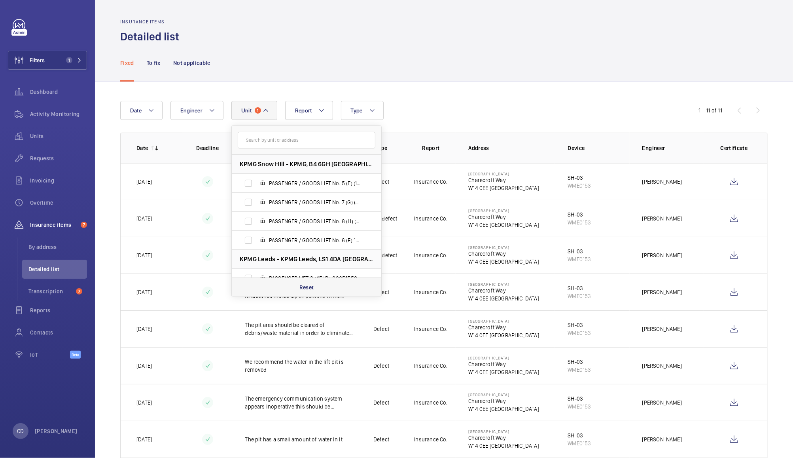
click at [320, 289] on div "Reset" at bounding box center [307, 286] width 150 height 19
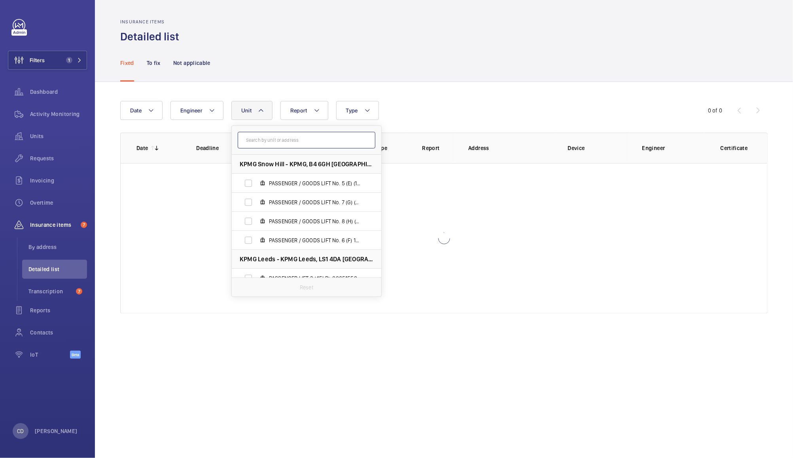
click at [330, 138] on input "text" at bounding box center [307, 140] width 138 height 17
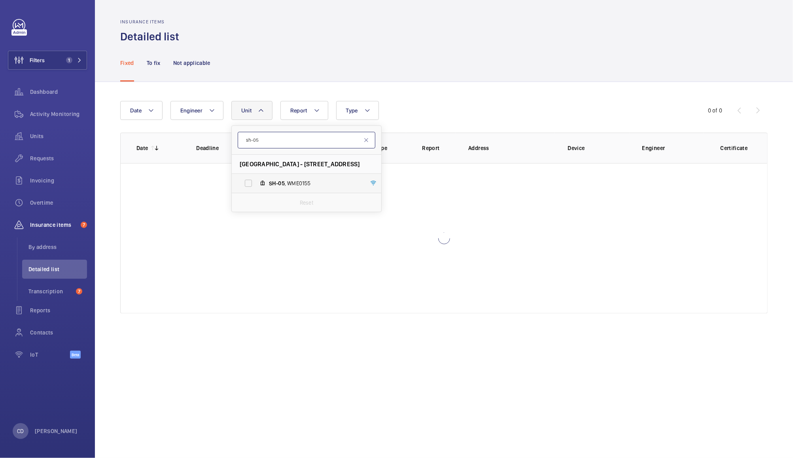
type input "sh-05"
click at [301, 186] on span "SH-05 , WME0155" at bounding box center [315, 183] width 92 height 8
click at [256, 186] on input "SH-05 , WME0155" at bounding box center [249, 183] width 16 height 16
checkbox input "true"
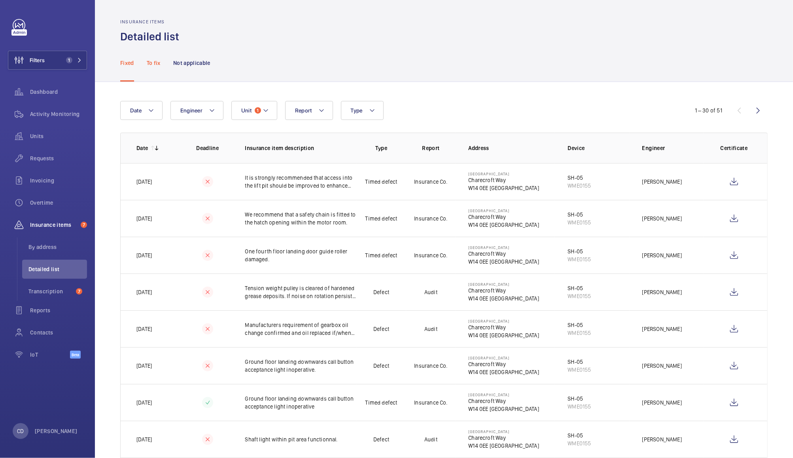
click at [150, 65] on p "To fix" at bounding box center [154, 63] width 14 height 8
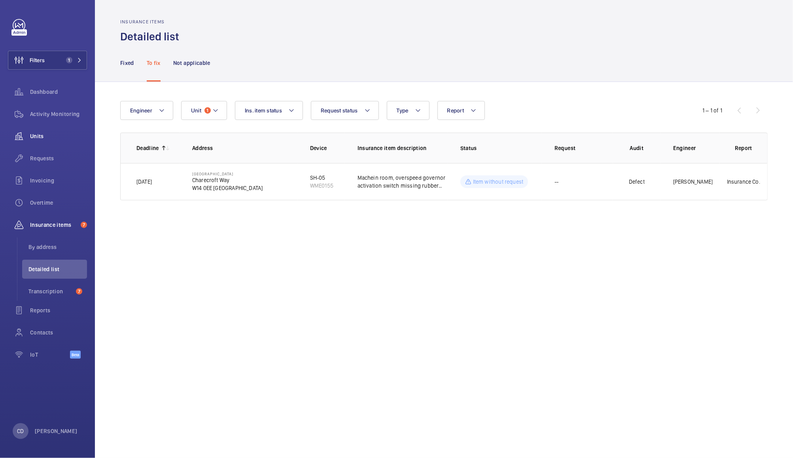
click at [38, 133] on span "Units" at bounding box center [58, 136] width 57 height 8
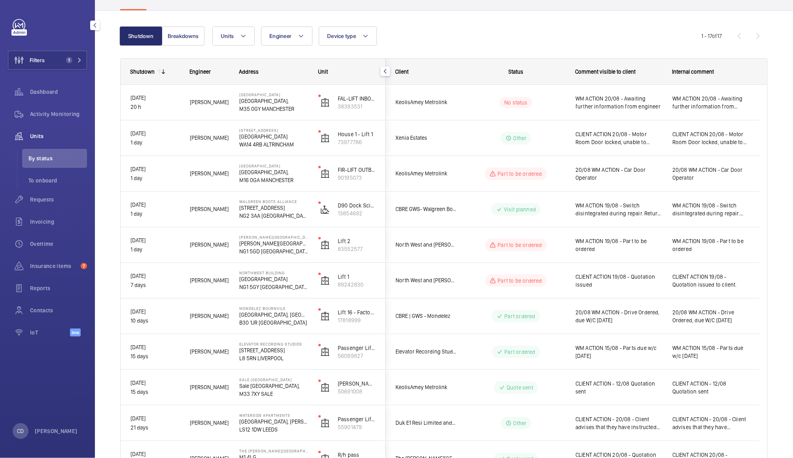
scroll to position [63, 0]
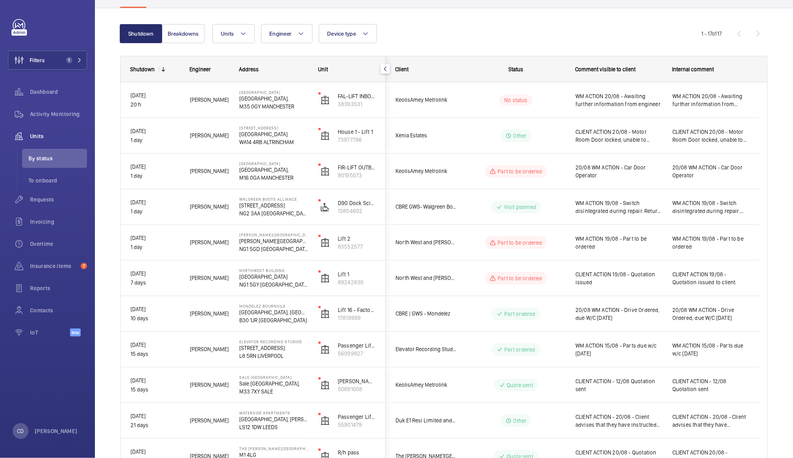
click at [638, 383] on span "CLIENT ACTION - 12/08 Quotation sent" at bounding box center [619, 385] width 87 height 16
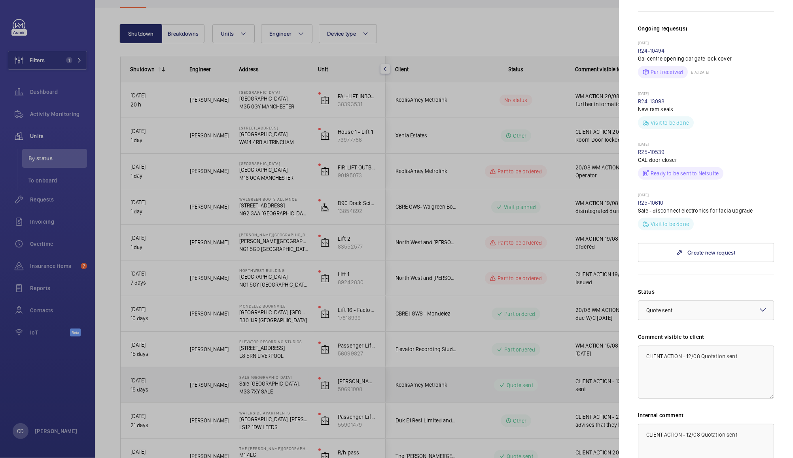
scroll to position [218, 0]
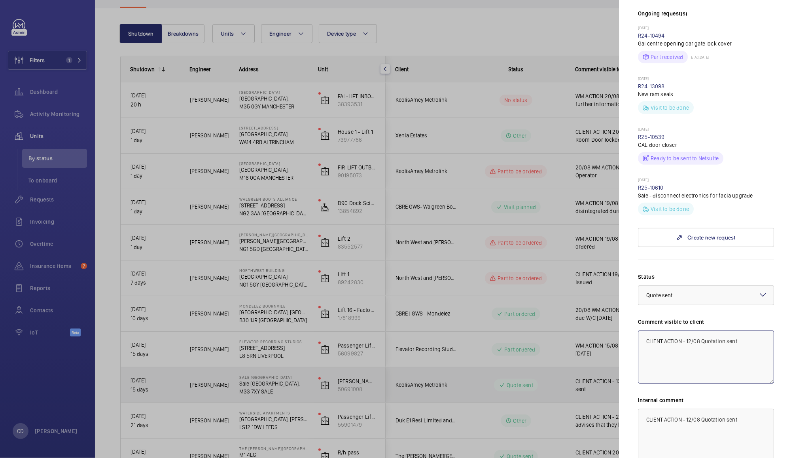
click at [656, 341] on textarea "CLIENT ACTION - 12/08 Quotation sent" at bounding box center [706, 356] width 136 height 53
click at [658, 337] on textarea "CLIENT ACTION - 12/08 Quotation sent" at bounding box center [706, 356] width 136 height 53
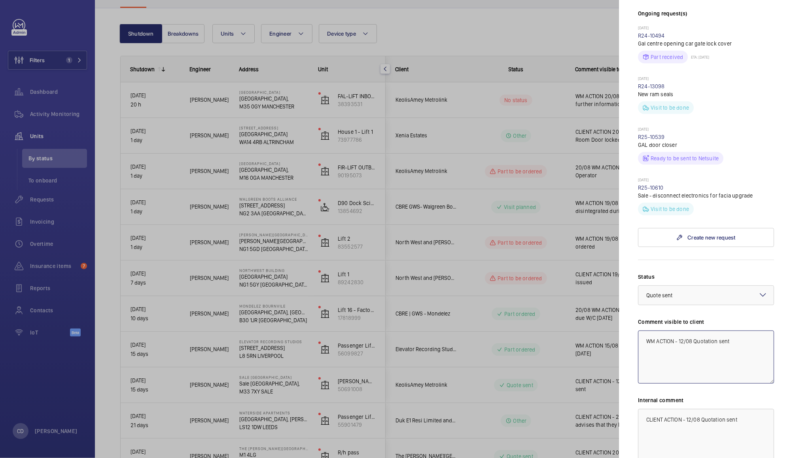
click at [684, 340] on textarea "WM ACTION - 12/08 Quotation sent" at bounding box center [706, 356] width 136 height 53
click at [737, 341] on textarea "WM ACTION 21/08 - Quotation sent" at bounding box center [706, 356] width 136 height 53
click at [699, 297] on div at bounding box center [706, 295] width 135 height 19
click at [689, 381] on span "Part ordered" at bounding box center [705, 381] width 119 height 8
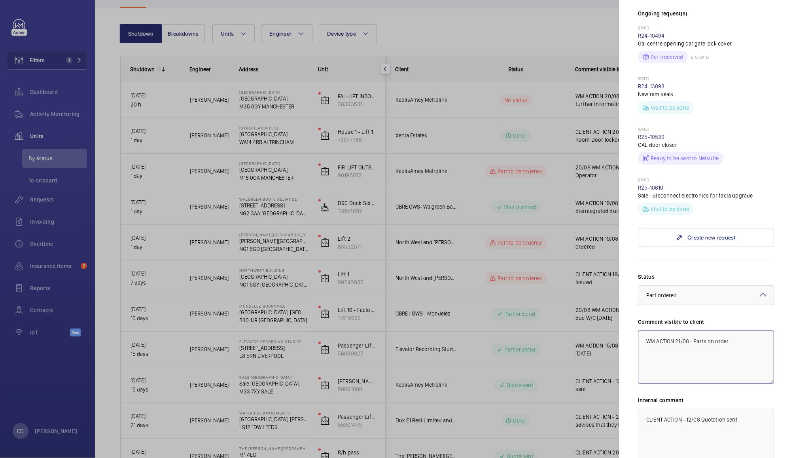
type textarea "WM ACTION 21/08 - Parts on order"
paste textarea "WM ACTION 21/08 - Parts on order"
type textarea "WM ACTION 21/08 - Parts on order"
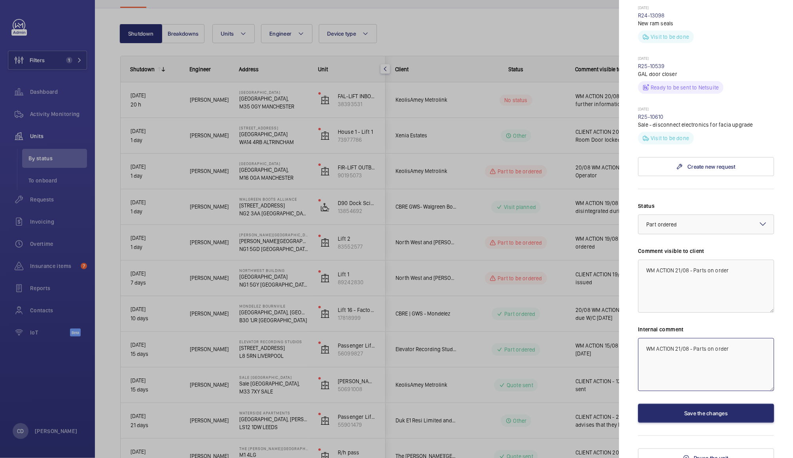
scroll to position [288, 0]
click at [727, 421] on button "Save the changes" at bounding box center [706, 414] width 136 height 19
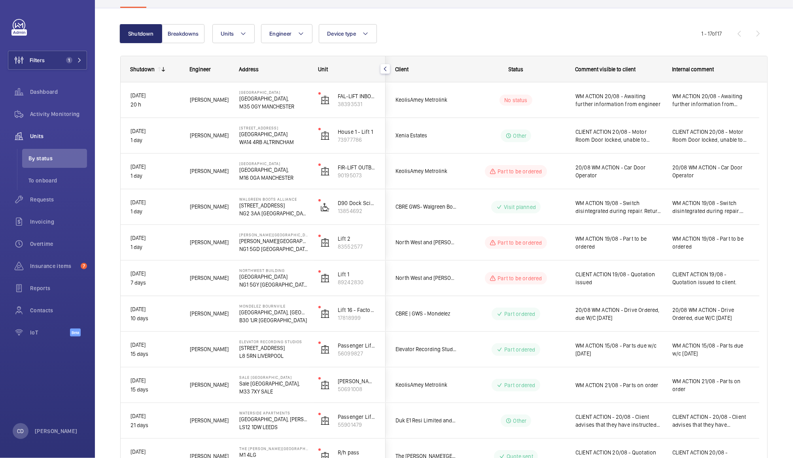
click at [631, 386] on span "WM ACTION 21/08 - Parts on order" at bounding box center [619, 385] width 87 height 8
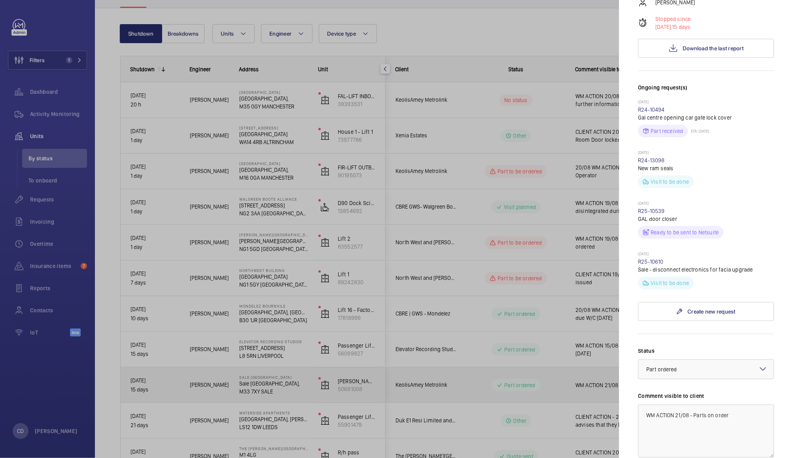
scroll to position [152, 0]
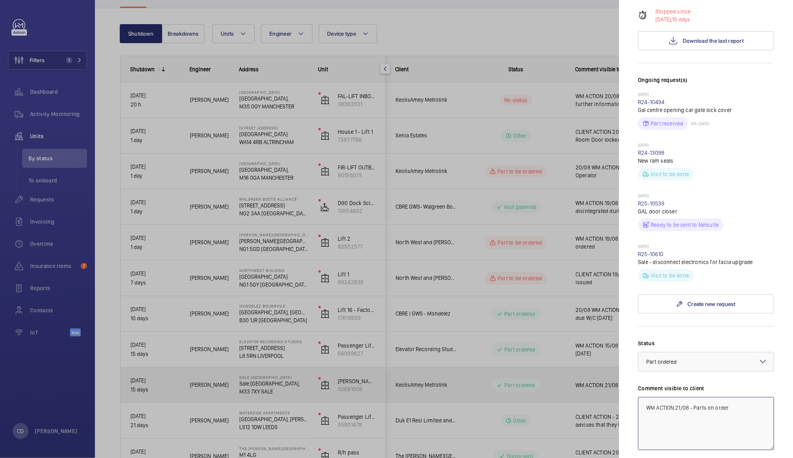
click at [698, 404] on textarea "WM ACTION 21/08 - Parts on order" at bounding box center [706, 423] width 136 height 53
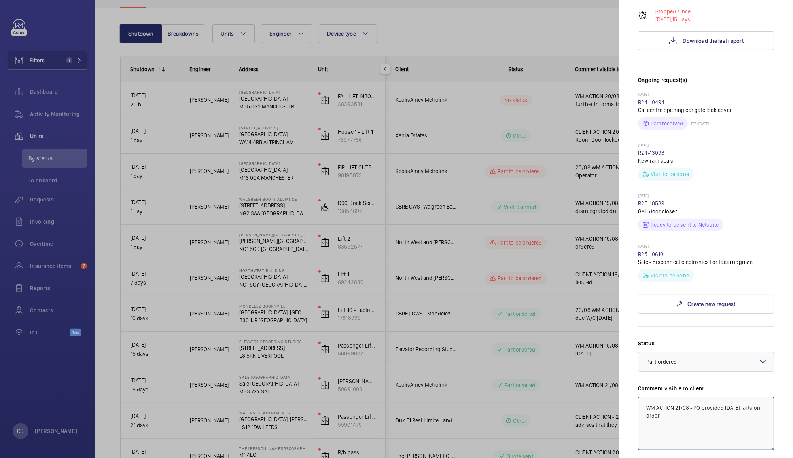
type textarea "WM ACTION 21/08 - PO provided today, parts on order"
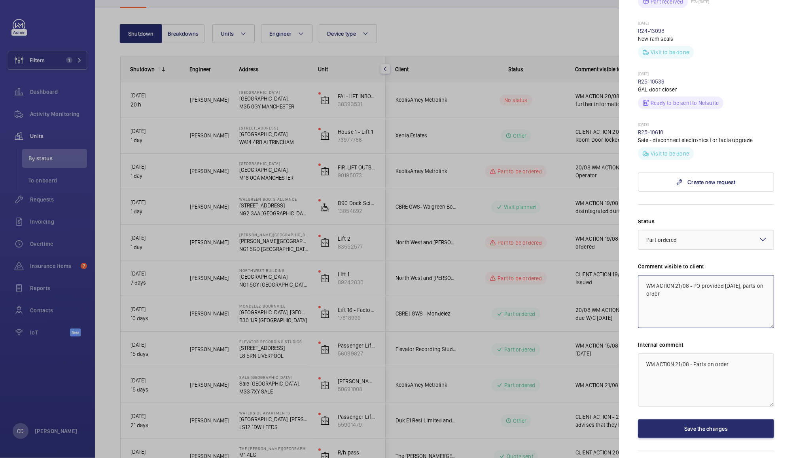
scroll to position [271, 0]
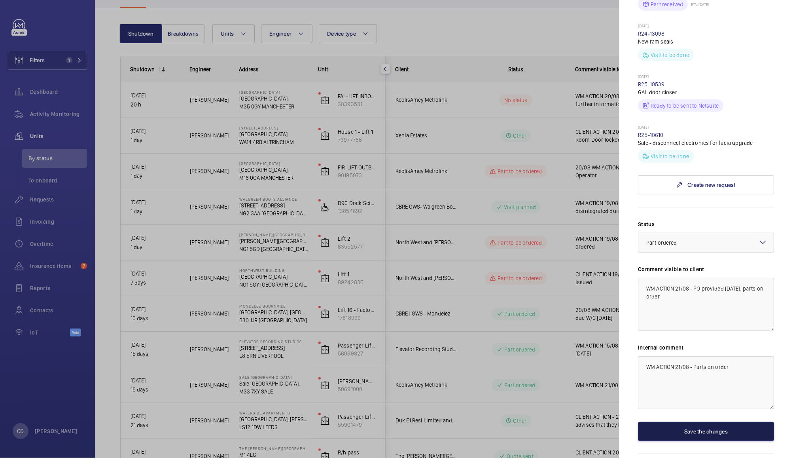
click at [713, 430] on button "Save the changes" at bounding box center [706, 431] width 136 height 19
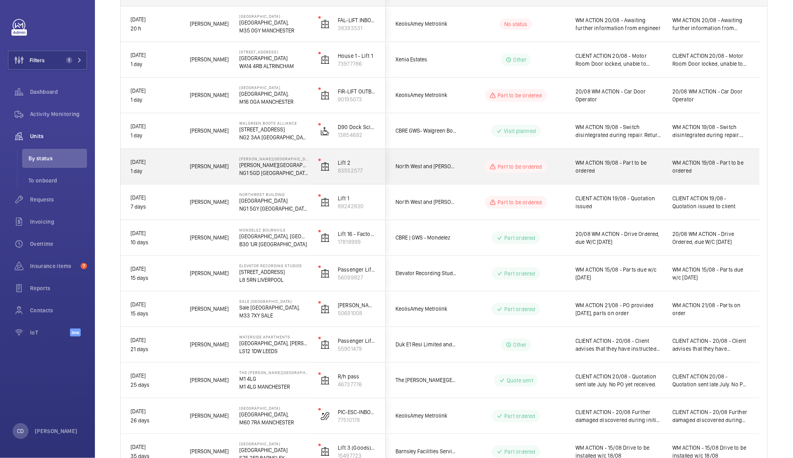
scroll to position [145, 0]
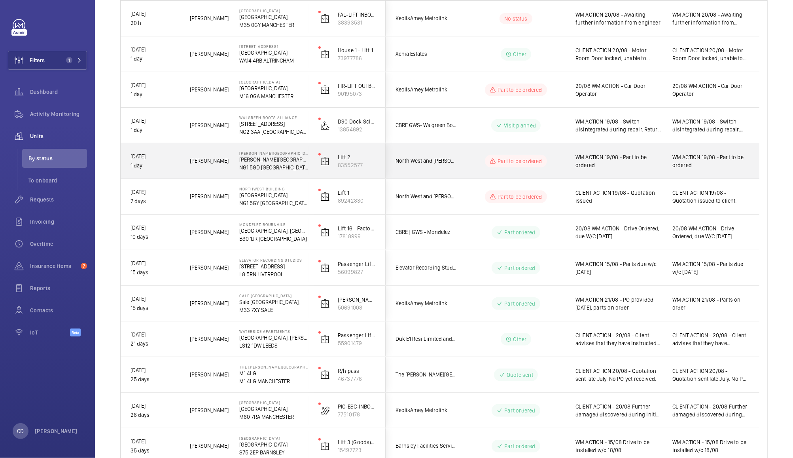
click at [646, 407] on span "CLIENT ACTION - 20/08 Further damaged discovered during initial works. Quotatio…" at bounding box center [619, 410] width 87 height 16
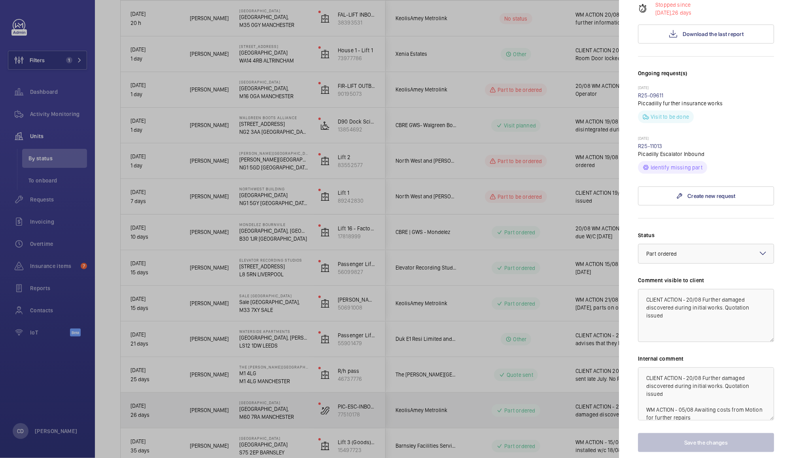
scroll to position [160, 0]
click at [653, 310] on textarea "CLIENT ACTION - 20/08 Further damaged discovered during initial works. Quotatio…" at bounding box center [706, 314] width 136 height 53
click at [651, 309] on textarea "CLIENT ACTION - 20/08 Further damaged discovered during initial works. Quotatio…" at bounding box center [706, 314] width 136 height 53
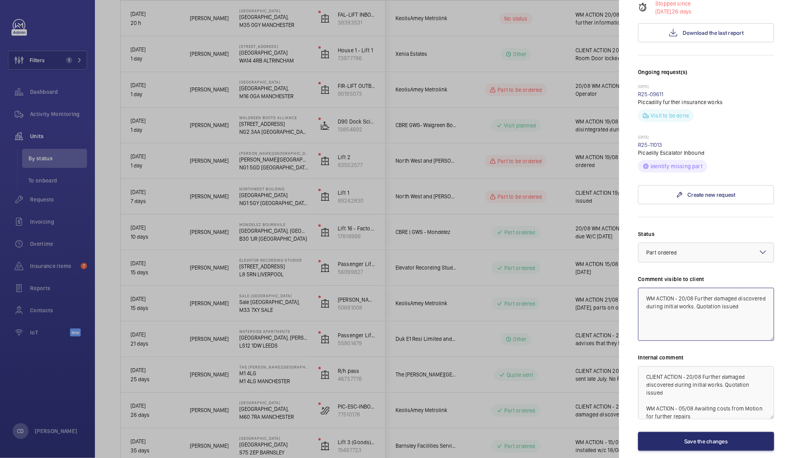
click at [684, 313] on textarea "WM ACTION - 20/08 Further damaged discovered during initial works. Quotation is…" at bounding box center [706, 314] width 136 height 53
click at [707, 316] on textarea "WM ACTION - 21/08 Further damaged discovered during initial works. Quotation is…" at bounding box center [706, 314] width 136 height 53
click at [707, 314] on textarea "WM ACTION - 21/08 Further damaged discovered during initial works. Quotation is…" at bounding box center [706, 314] width 136 height 53
type textarea "WM ACTION - 21/08 Remaining parts on order, repairs to complete works once rece…"
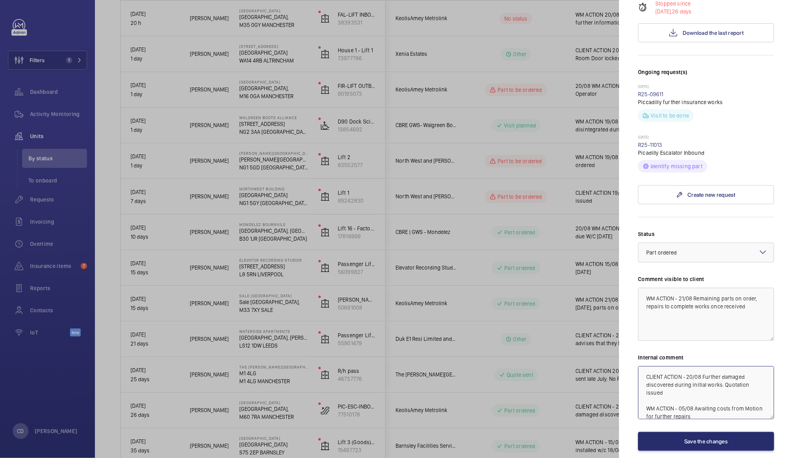
click at [650, 390] on textarea "CLIENT ACTION - 20/08 Further damaged discovered during initial works. Quotatio…" at bounding box center [706, 392] width 136 height 53
paste textarea "WM ACTION - 21/08 Remaining parts on order, repairs to complete works once rece…"
type textarea "WM ACTION - 21/08 Remaining parts on order, repairs to complete works once rece…"
click at [693, 317] on textarea "WM ACTION - 21/08 Remaining parts on order, repairs to complete works once rece…" at bounding box center [706, 314] width 136 height 53
click at [697, 315] on textarea "WM ACTION - 21/08 Remaining parts on order, repairs to complete works once rece…" at bounding box center [706, 314] width 136 height 53
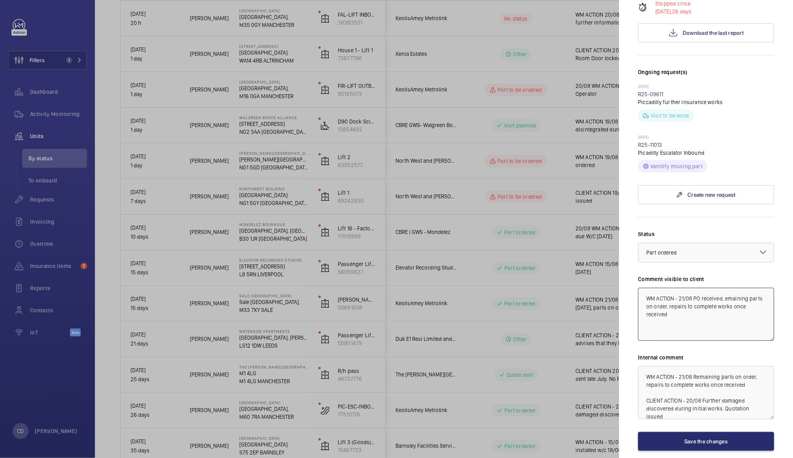
type textarea "WM ACTION - 21/08 PO received, remaining parts on order, repairs to complete wo…"
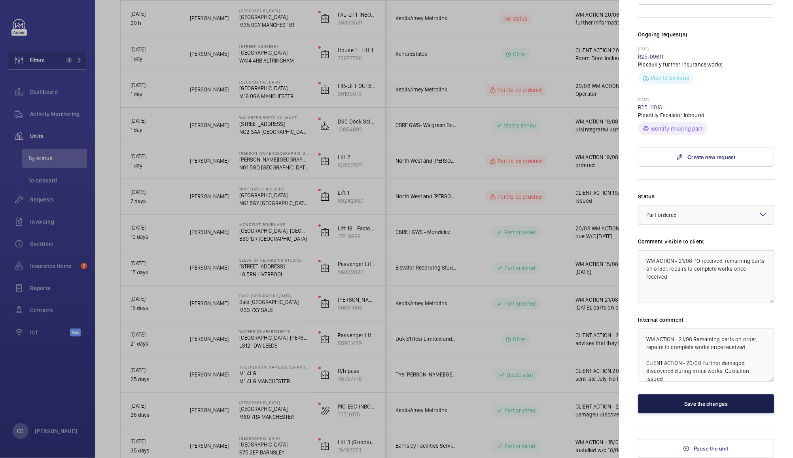
click at [716, 403] on button "Save the changes" at bounding box center [706, 403] width 136 height 19
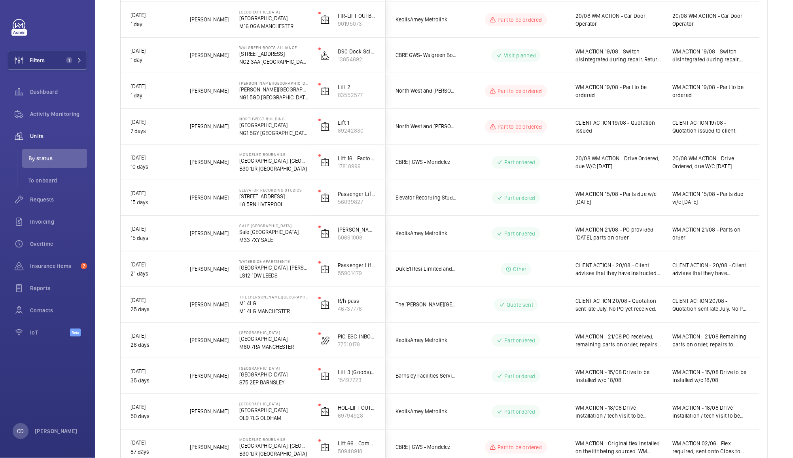
scroll to position [0, 0]
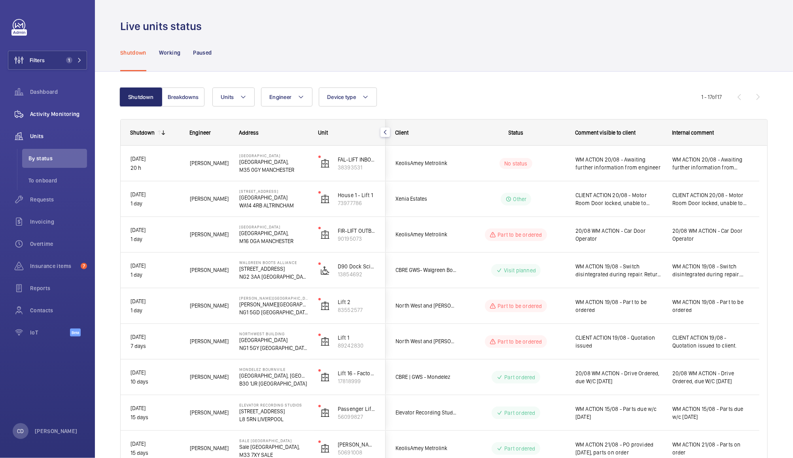
click at [60, 106] on div "Activity Monitoring" at bounding box center [47, 113] width 79 height 19
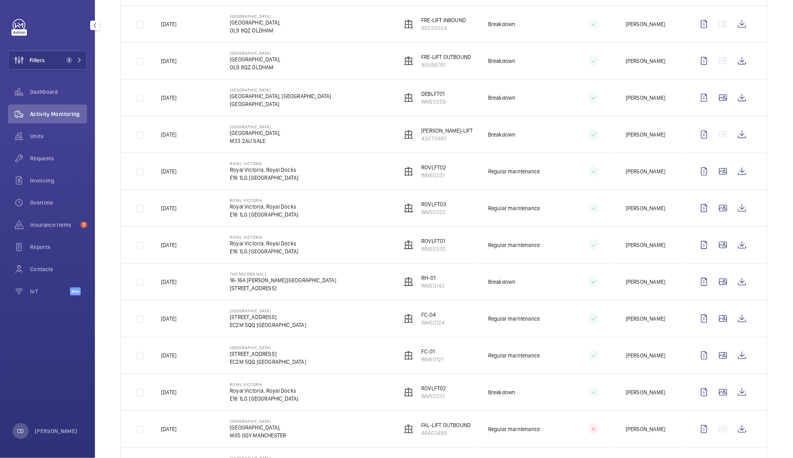
scroll to position [330, 0]
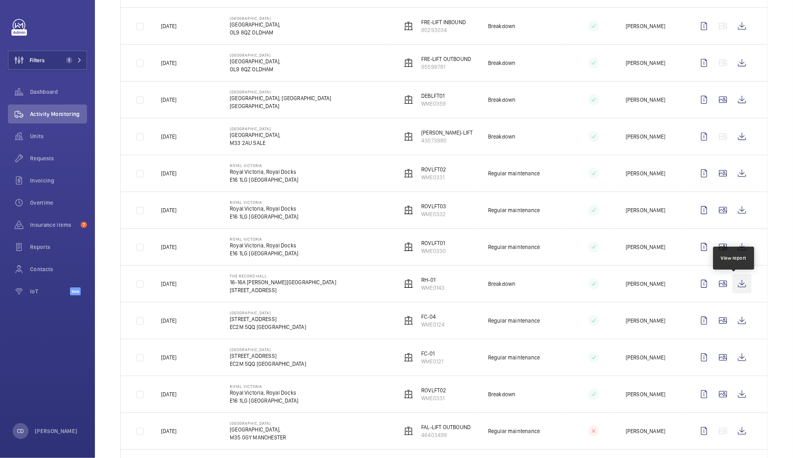
click at [734, 282] on wm-front-icon-button at bounding box center [742, 283] width 19 height 19
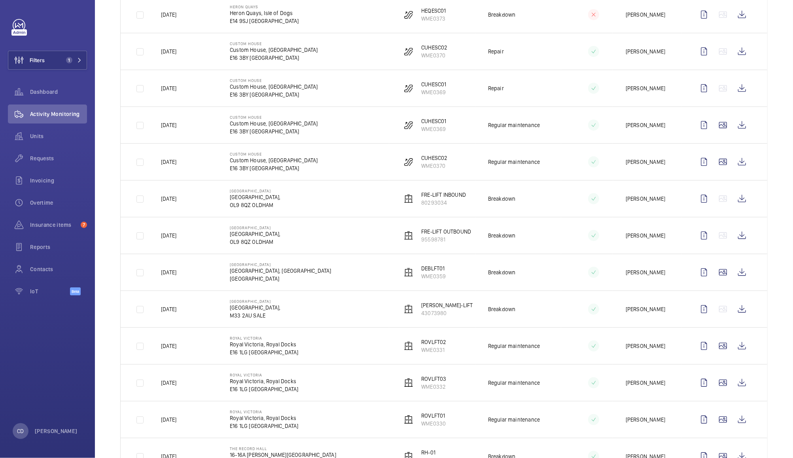
scroll to position [0, 0]
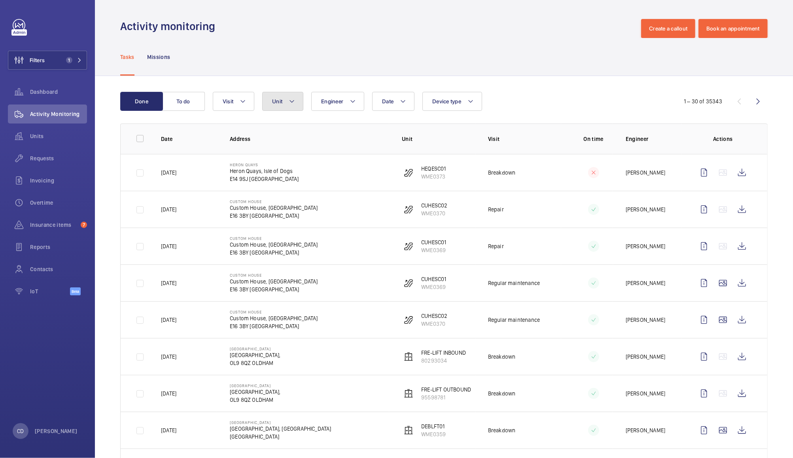
click at [283, 108] on button "Unit" at bounding box center [282, 101] width 41 height 19
type input "kp-03"
click at [337, 174] on span "KP-03 , WME0179" at bounding box center [346, 174] width 92 height 8
click at [287, 174] on input "KP-03 , WME0179" at bounding box center [279, 174] width 16 height 16
checkbox input "true"
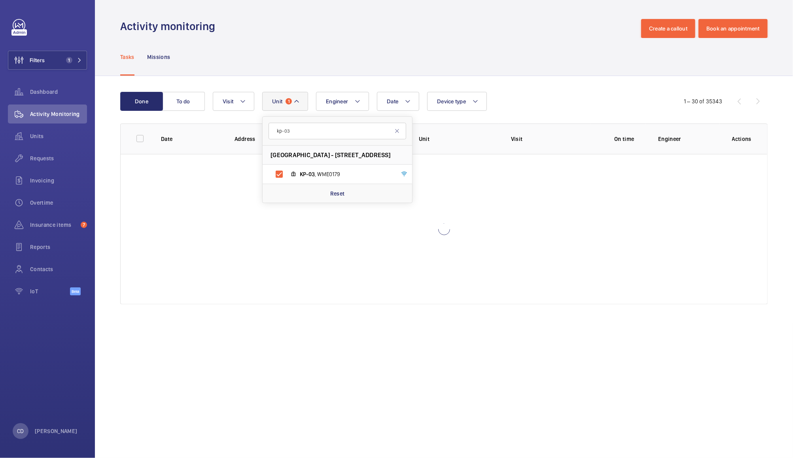
click at [523, 52] on div "Tasks Missions" at bounding box center [444, 57] width 648 height 38
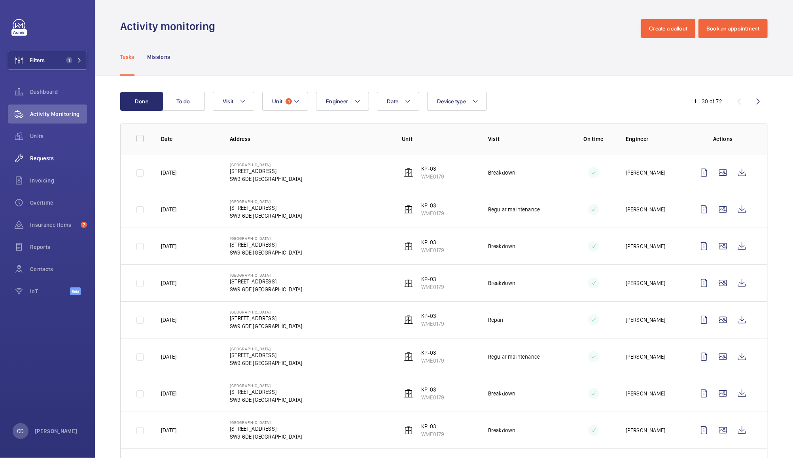
click at [40, 157] on span "Requests" at bounding box center [58, 158] width 57 height 8
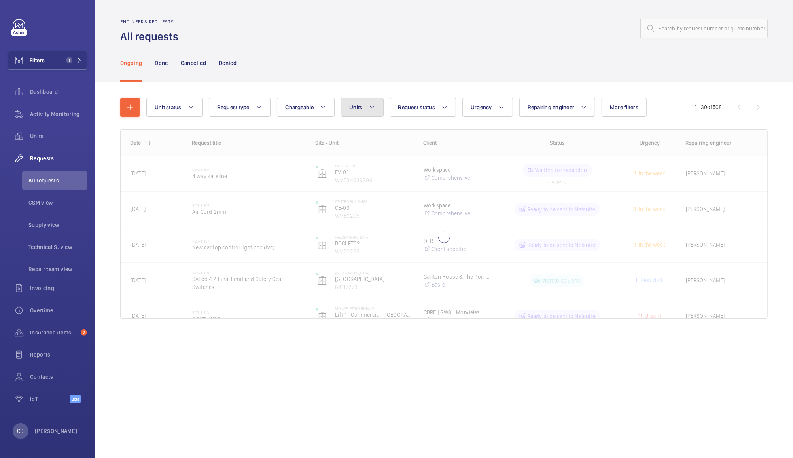
click at [356, 107] on span "Units" at bounding box center [355, 107] width 13 height 6
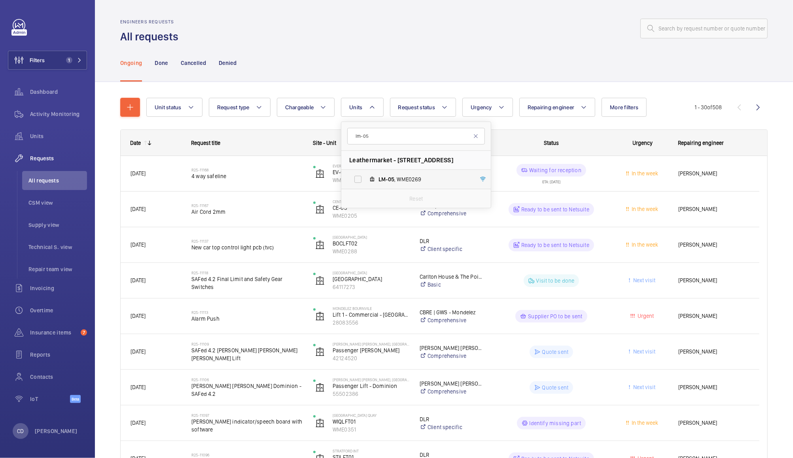
type input "lm-05"
click at [418, 180] on span "LM-05 , WME0269" at bounding box center [425, 179] width 92 height 8
click at [366, 180] on input "LM-05 , WME0269" at bounding box center [358, 179] width 16 height 16
checkbox input "true"
click at [497, 39] on div "Engineers requests All requests" at bounding box center [444, 31] width 648 height 25
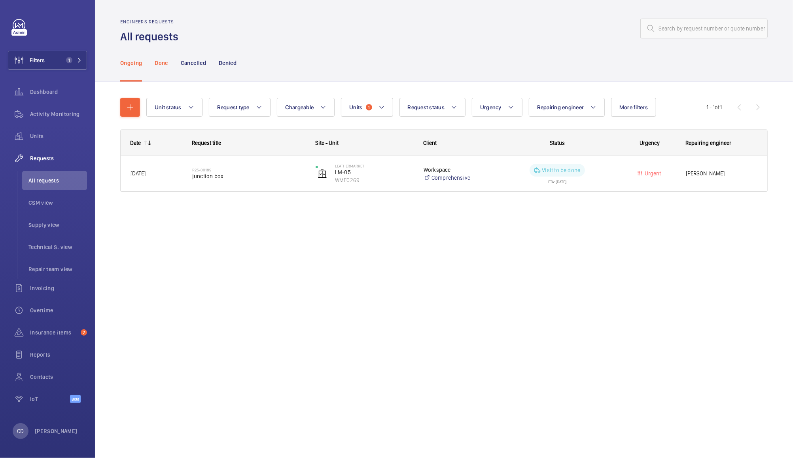
click at [158, 63] on p "Done" at bounding box center [161, 63] width 13 height 8
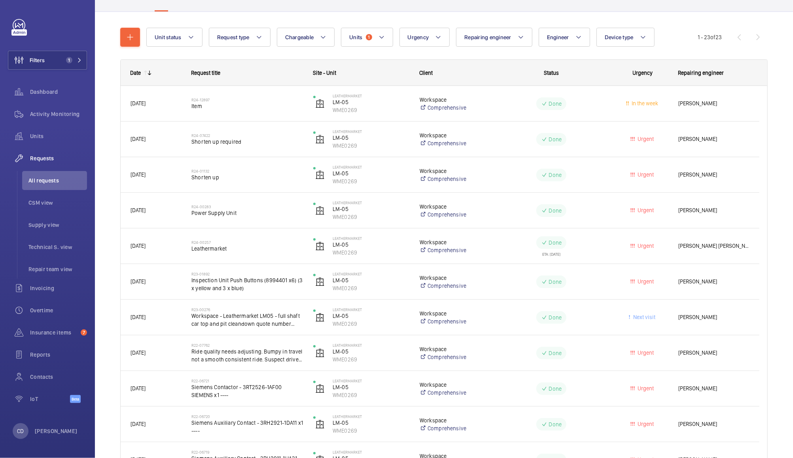
scroll to position [69, 0]
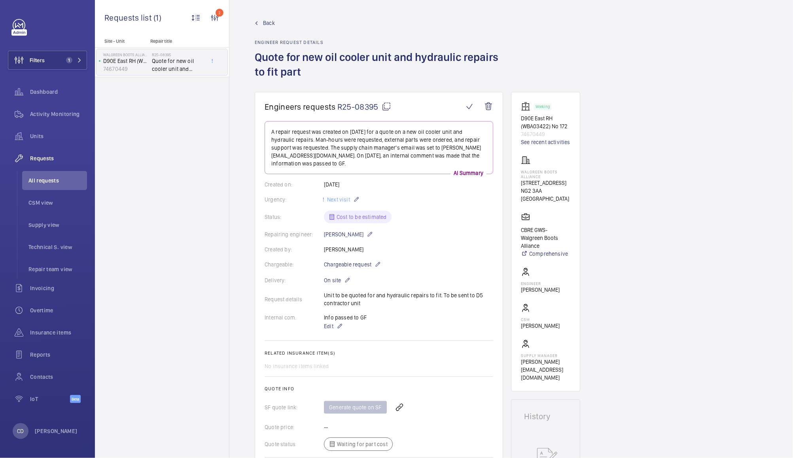
scroll to position [67, 0]
